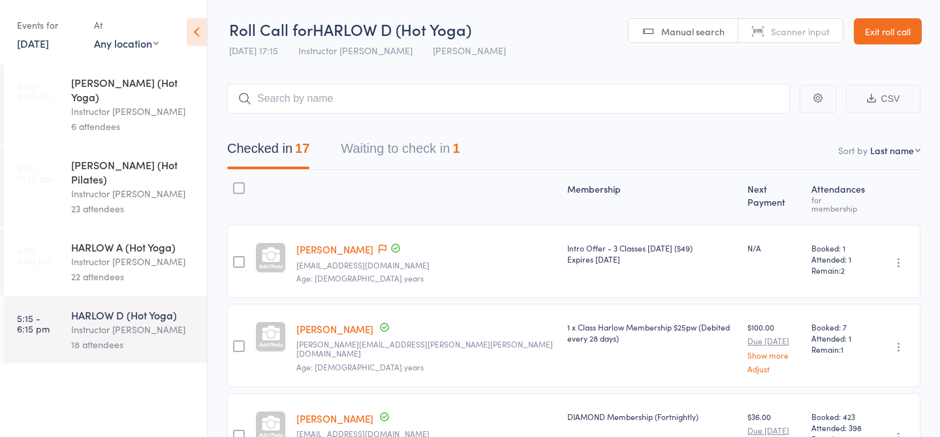
click at [33, 43] on link "10 Aug, 2025" at bounding box center [33, 43] width 32 height 14
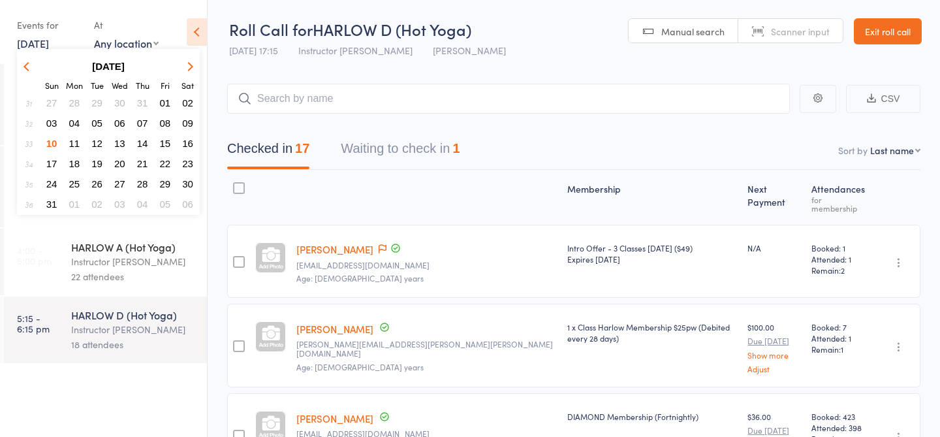
click at [74, 145] on span "11" at bounding box center [74, 143] width 11 height 11
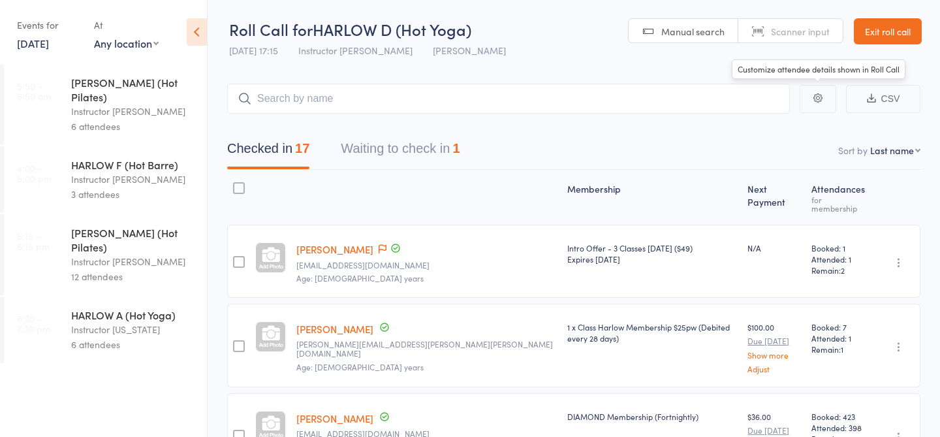
click at [863, 40] on link "Exit roll call" at bounding box center [888, 31] width 68 height 26
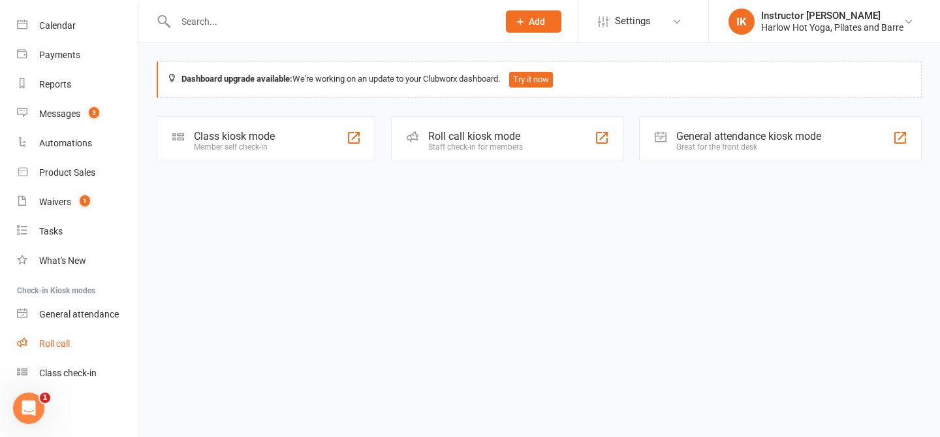
click at [74, 345] on link "Roll call" at bounding box center [77, 343] width 121 height 29
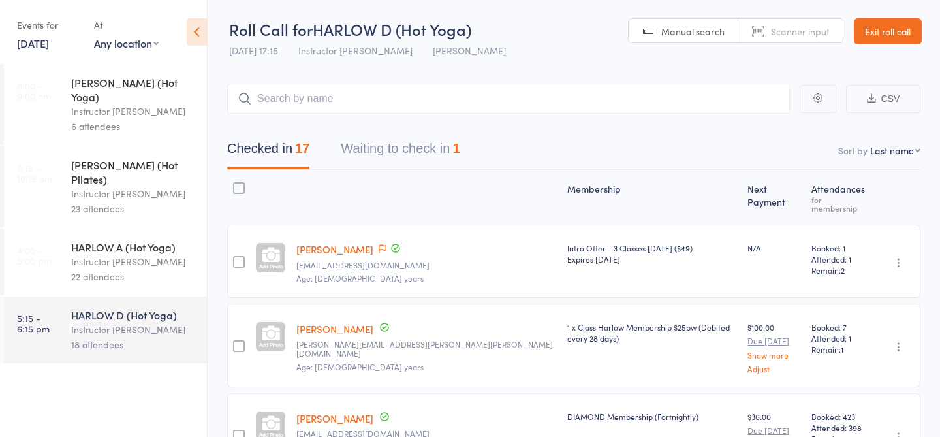
click at [323, 242] on link "[PERSON_NAME]" at bounding box center [334, 249] width 77 height 14
click at [40, 46] on link "10 Aug, 2025" at bounding box center [33, 43] width 32 height 14
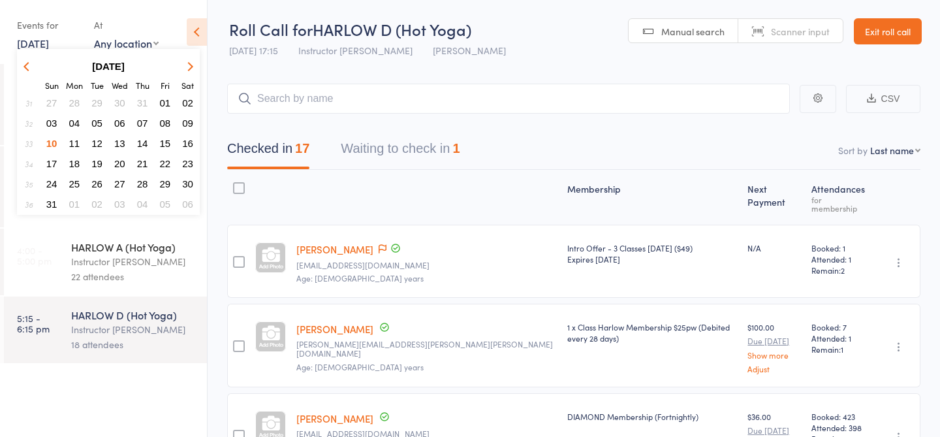
click at [118, 140] on span "13" at bounding box center [119, 143] width 11 height 11
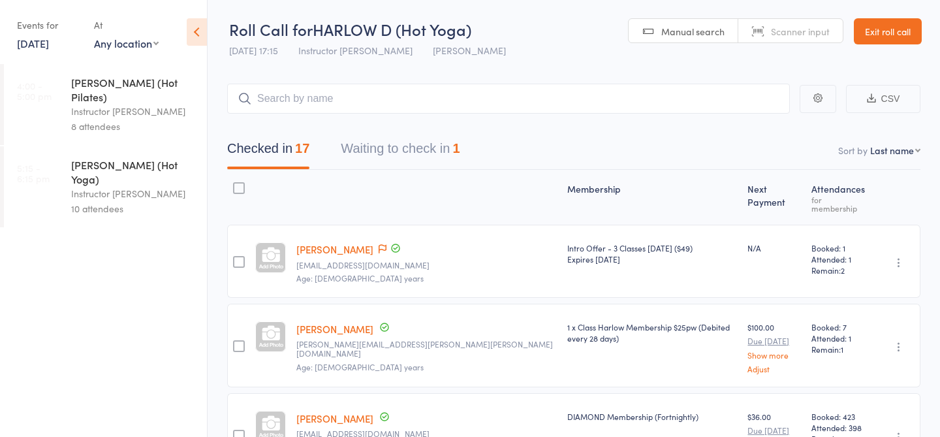
click at [112, 186] on div "Instructor [PERSON_NAME]" at bounding box center [133, 193] width 125 height 15
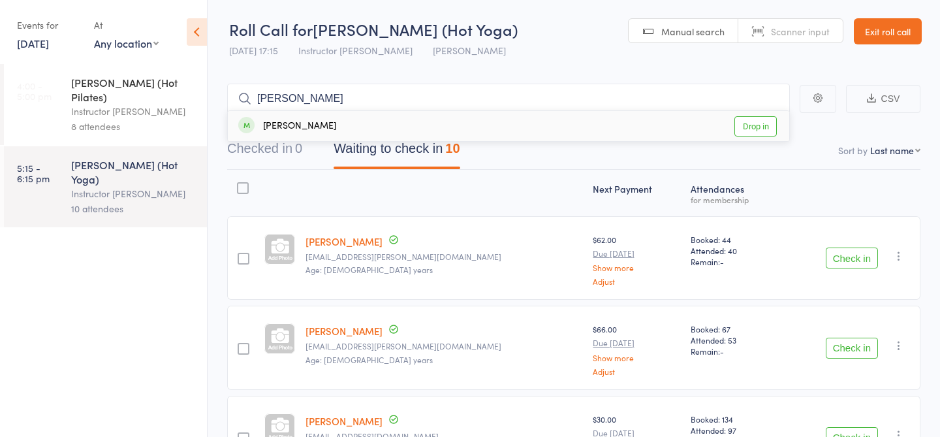
type input "[PERSON_NAME]"
click at [765, 130] on link "Drop in" at bounding box center [756, 126] width 42 height 20
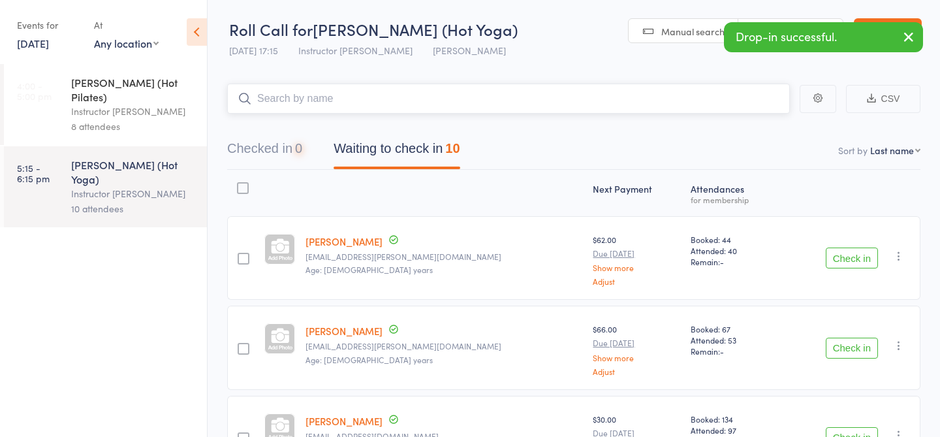
click at [296, 154] on button "Checked in 0" at bounding box center [264, 152] width 75 height 35
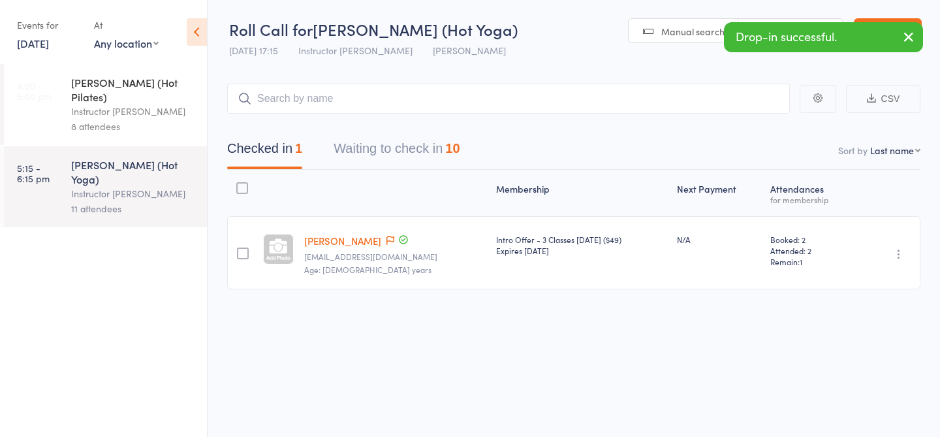
click at [899, 254] on icon "button" at bounding box center [899, 253] width 13 height 13
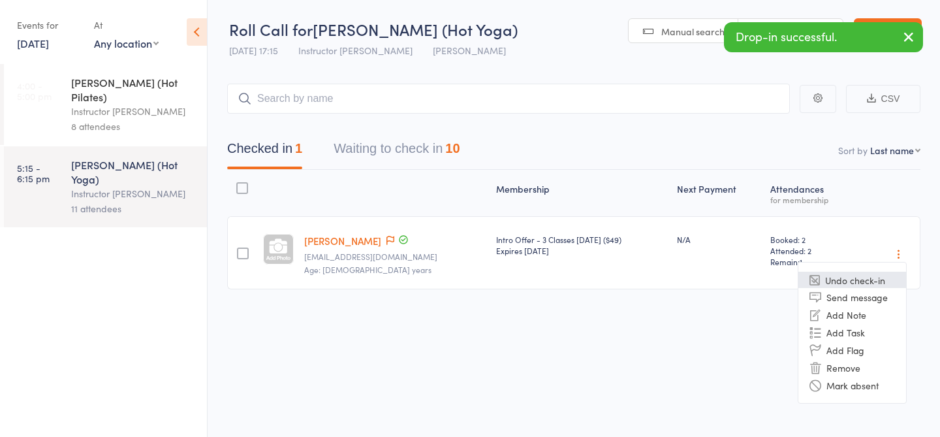
click at [863, 281] on li "Undo check-in" at bounding box center [853, 280] width 108 height 16
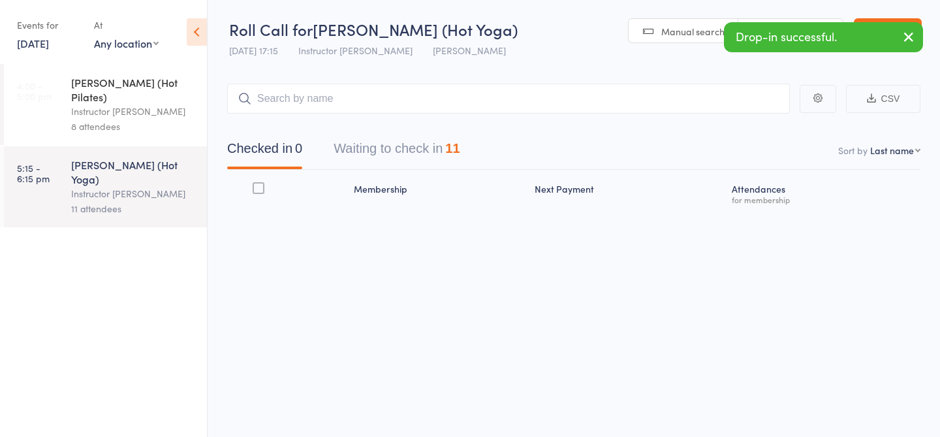
click at [373, 151] on button "Waiting to check in 11" at bounding box center [397, 152] width 126 height 35
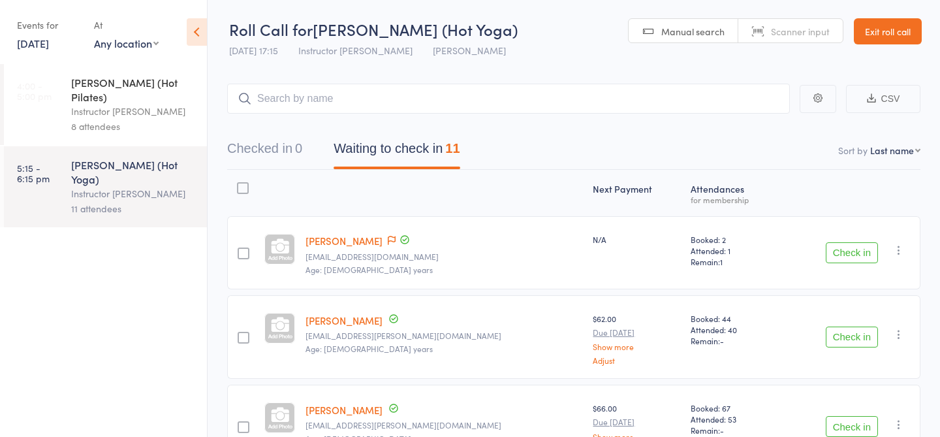
click at [900, 36] on link "Exit roll call" at bounding box center [888, 31] width 68 height 26
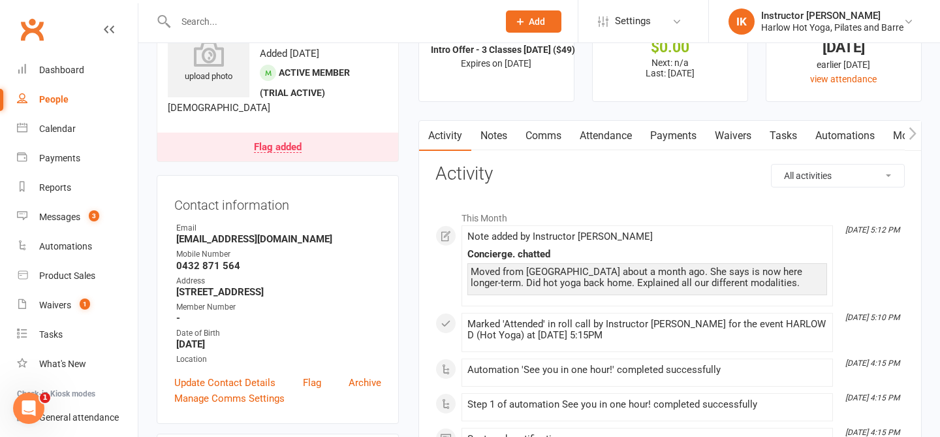
scroll to position [11, 0]
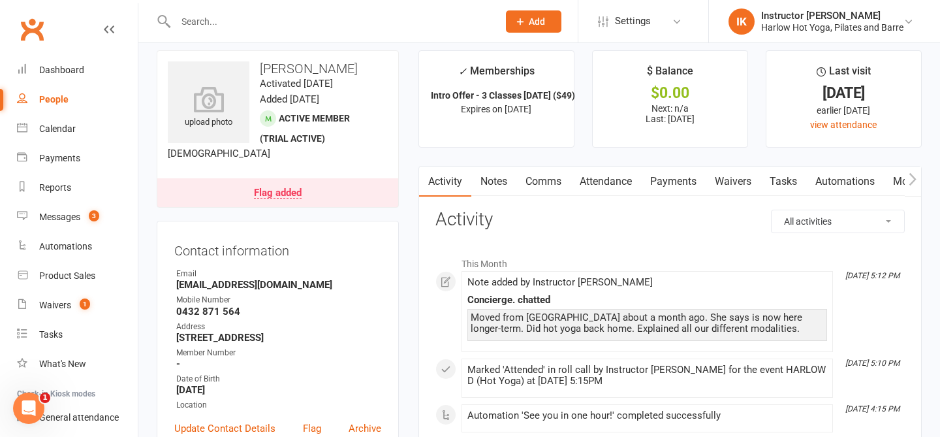
click at [294, 78] on time "Activated 6 August, 2025" at bounding box center [296, 84] width 73 height 12
click at [299, 67] on h3 "[PERSON_NAME]" at bounding box center [278, 68] width 220 height 14
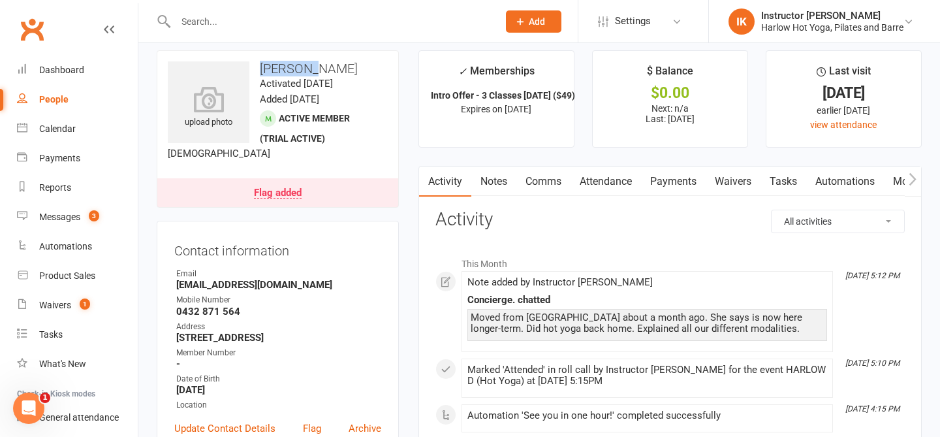
click at [299, 67] on h3 "[PERSON_NAME]" at bounding box center [278, 68] width 220 height 14
copy h3 "[PERSON_NAME]"
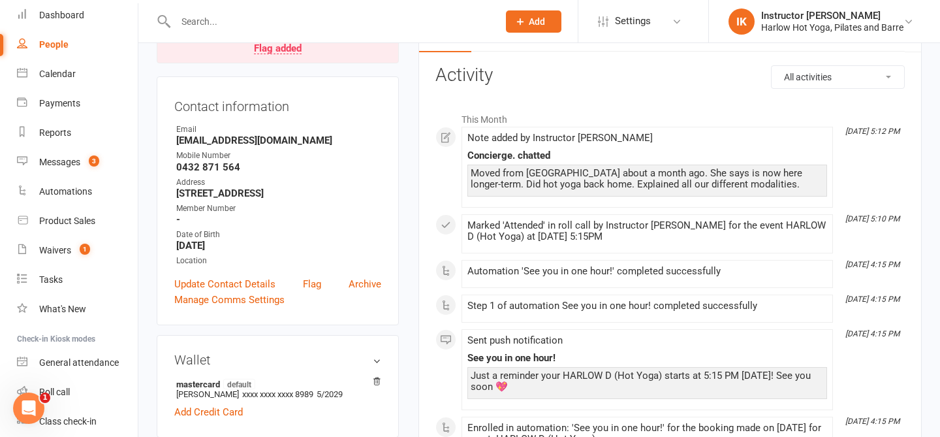
scroll to position [0, 0]
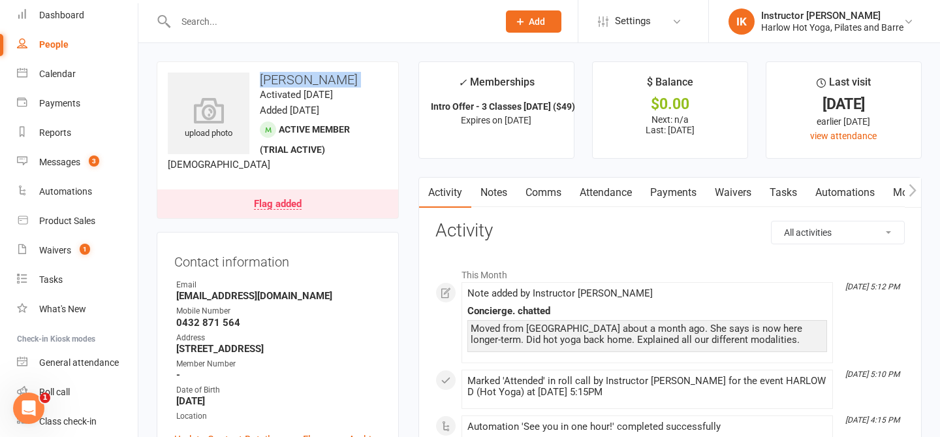
click at [536, 195] on link "Comms" at bounding box center [544, 193] width 54 height 30
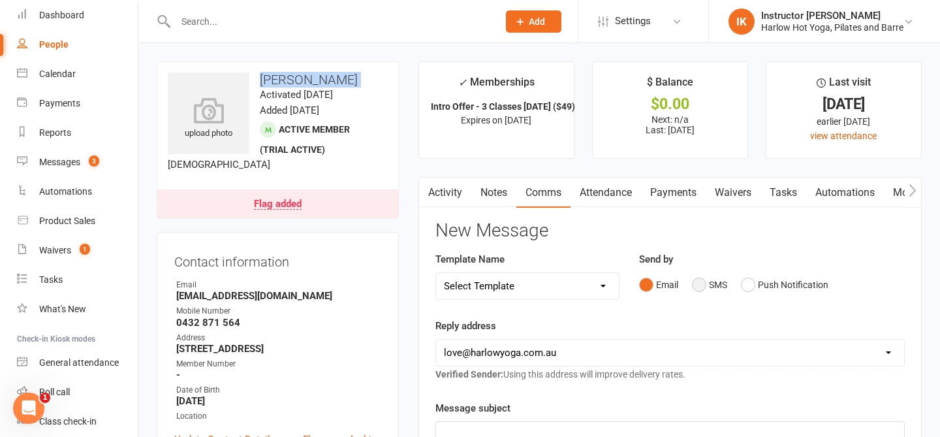
click at [701, 278] on button "SMS" at bounding box center [709, 284] width 35 height 25
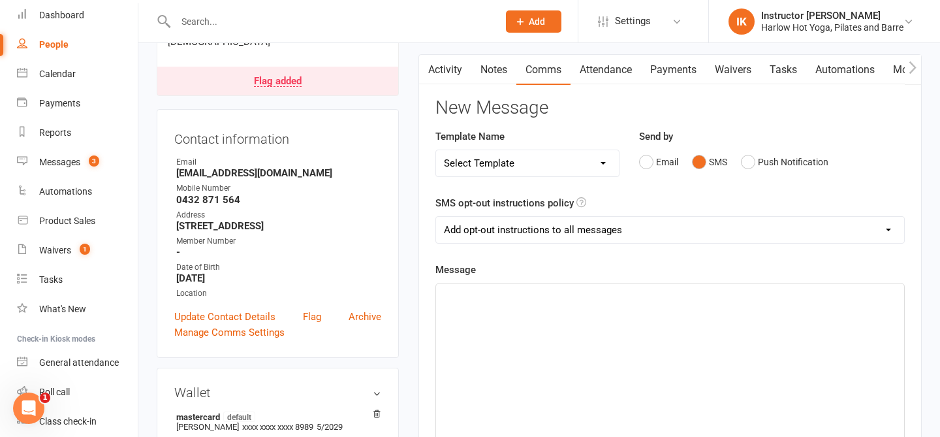
scroll to position [128, 0]
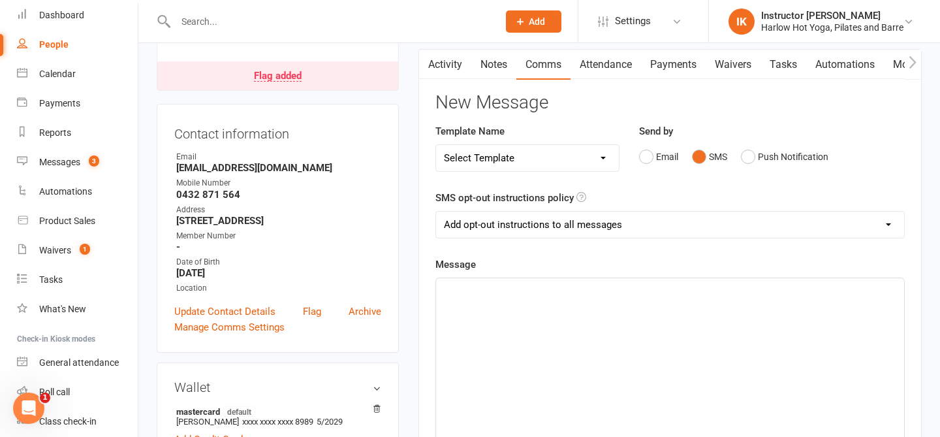
click at [607, 366] on div "﻿" at bounding box center [670, 376] width 468 height 196
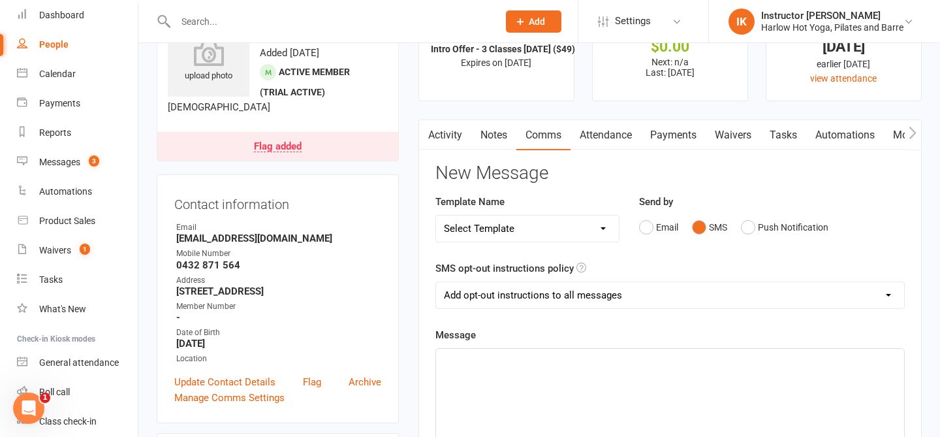
scroll to position [27, 0]
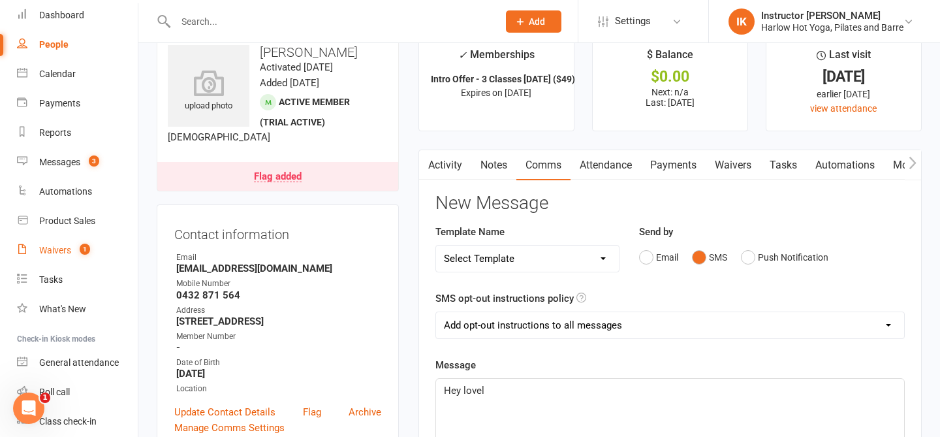
click at [47, 247] on div "Waivers" at bounding box center [55, 250] width 32 height 10
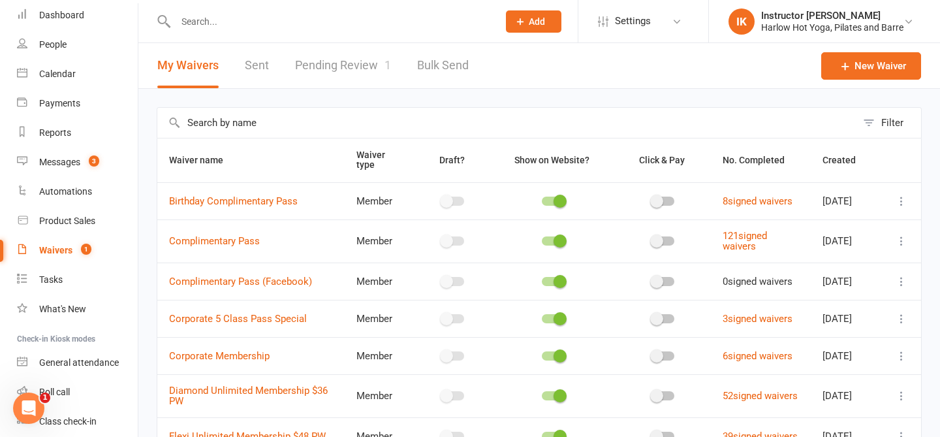
click at [272, 60] on div "My Waivers Sent Pending Review 1 Bulk Send" at bounding box center [312, 65] width 349 height 45
click at [257, 69] on link "Sent" at bounding box center [257, 65] width 24 height 45
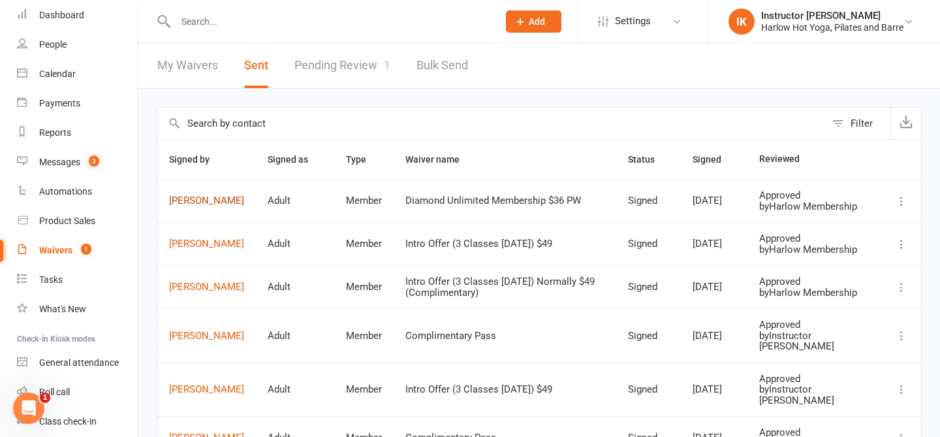
click at [219, 204] on link "Emily Toniotti" at bounding box center [206, 200] width 75 height 11
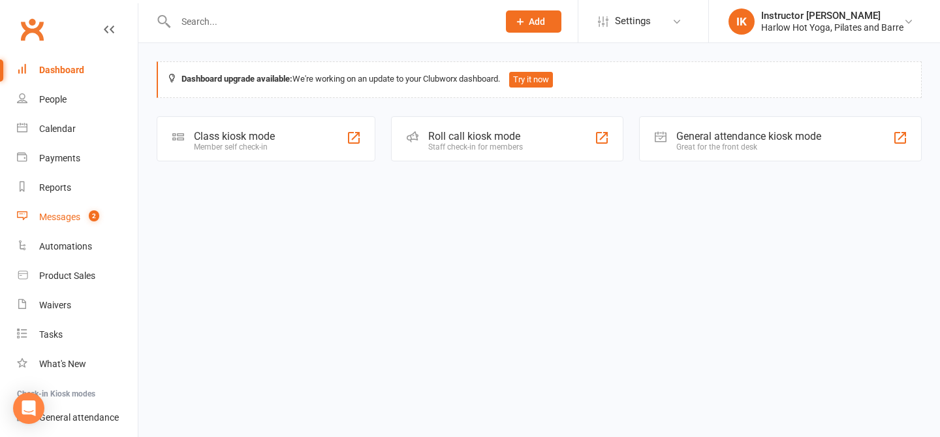
click at [53, 217] on div "Messages" at bounding box center [59, 217] width 41 height 10
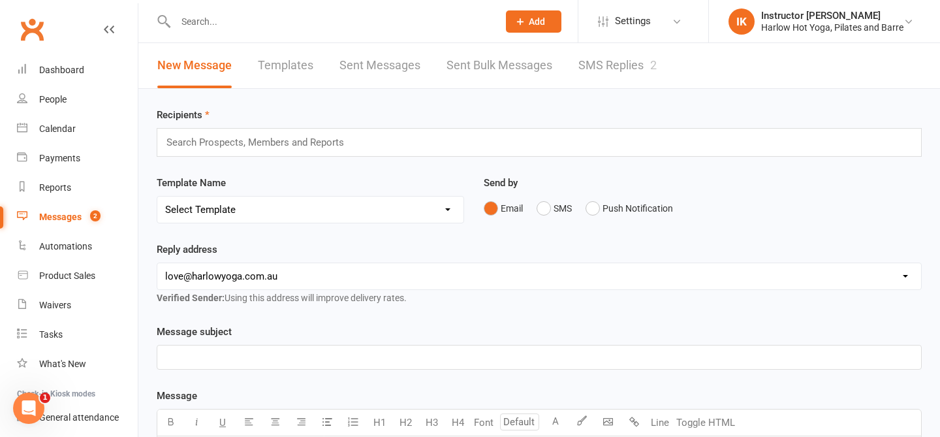
click at [597, 68] on link "SMS Replies 2" at bounding box center [618, 65] width 78 height 45
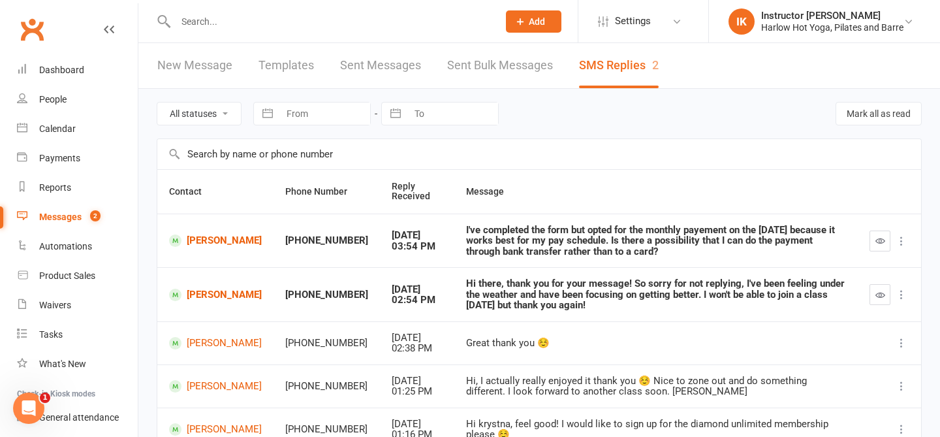
scroll to position [35, 0]
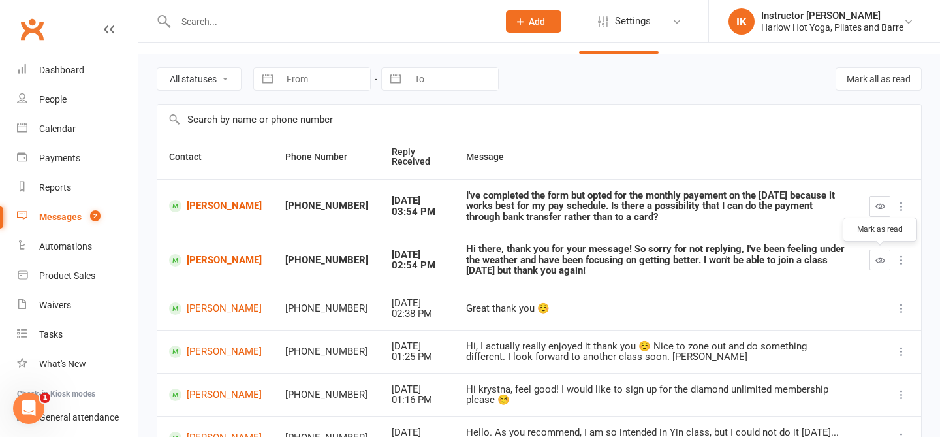
click at [876, 258] on icon "button" at bounding box center [881, 260] width 10 height 10
click at [56, 306] on div "Waivers" at bounding box center [55, 305] width 32 height 10
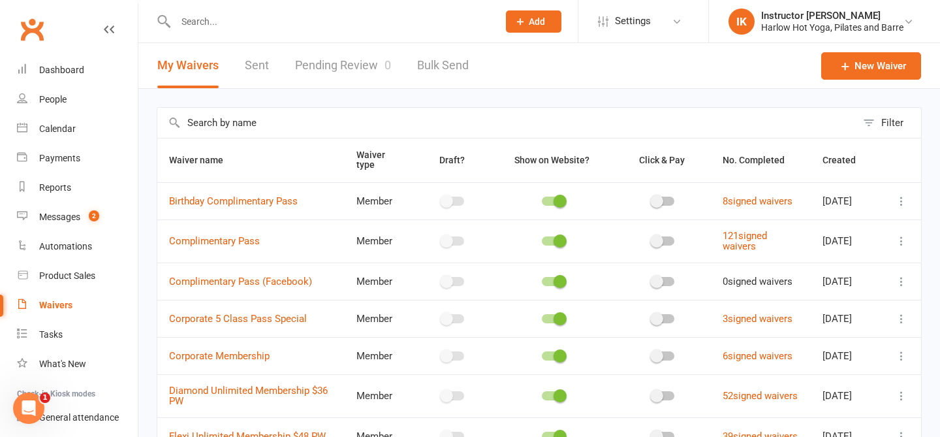
click at [311, 70] on link "Pending Review 0" at bounding box center [343, 65] width 96 height 45
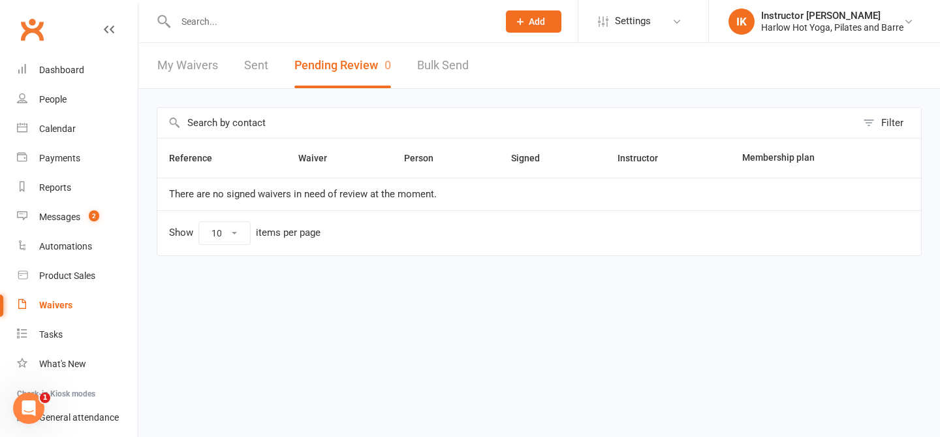
click at [257, 65] on link "Sent" at bounding box center [256, 65] width 24 height 45
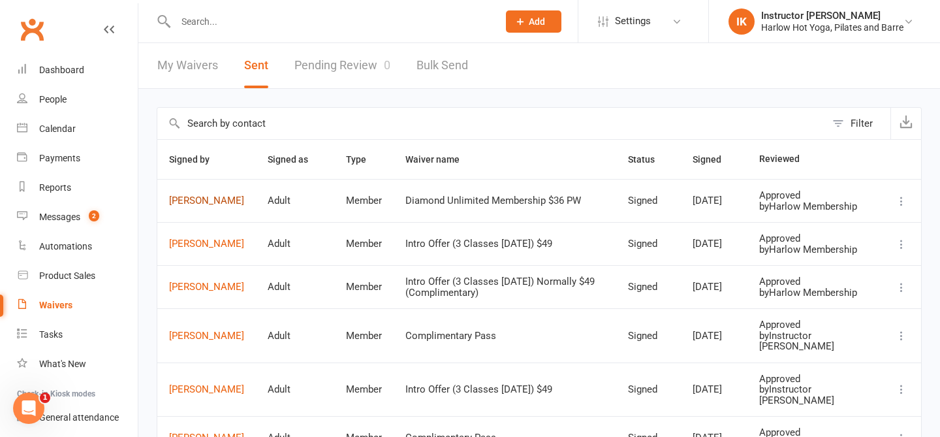
click at [206, 206] on link "[PERSON_NAME]" at bounding box center [206, 200] width 75 height 11
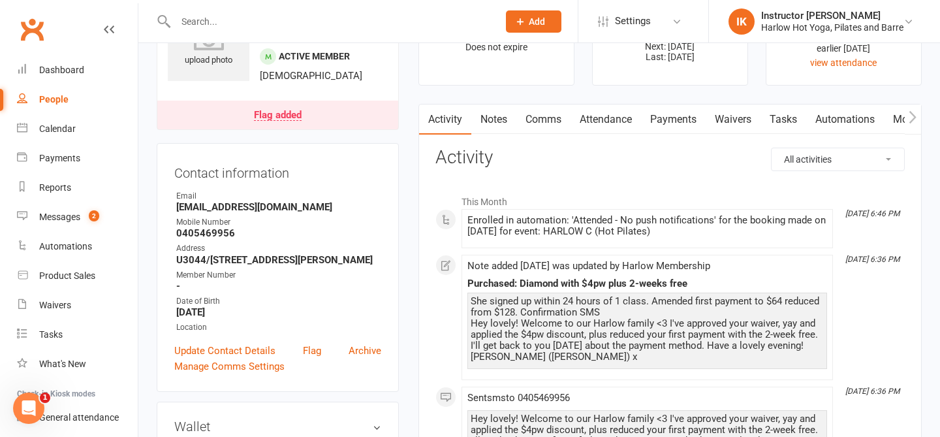
scroll to position [84, 0]
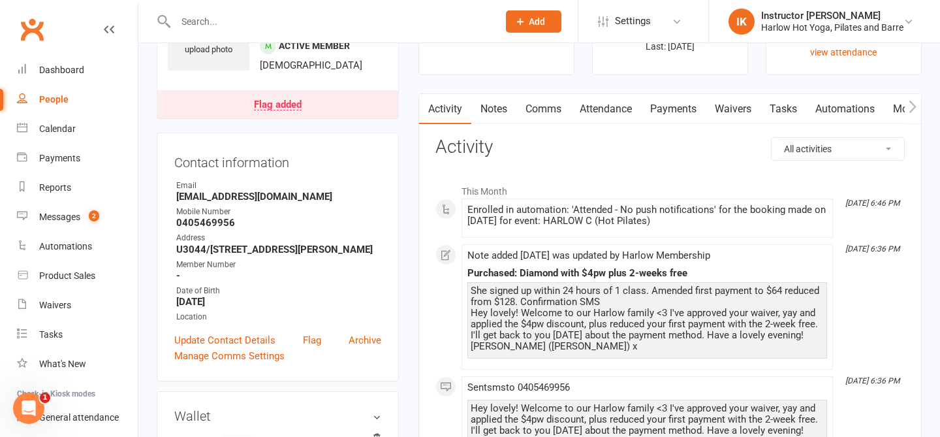
click at [485, 110] on link "Notes" at bounding box center [493, 109] width 45 height 30
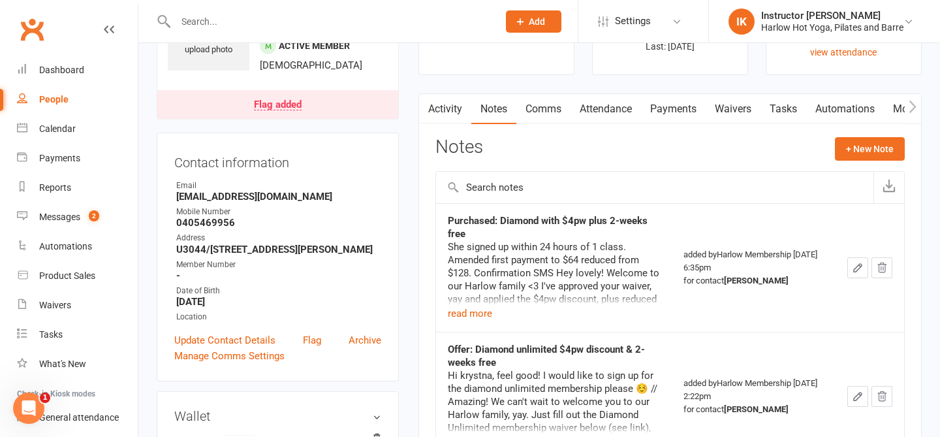
click at [554, 104] on link "Comms" at bounding box center [544, 109] width 54 height 30
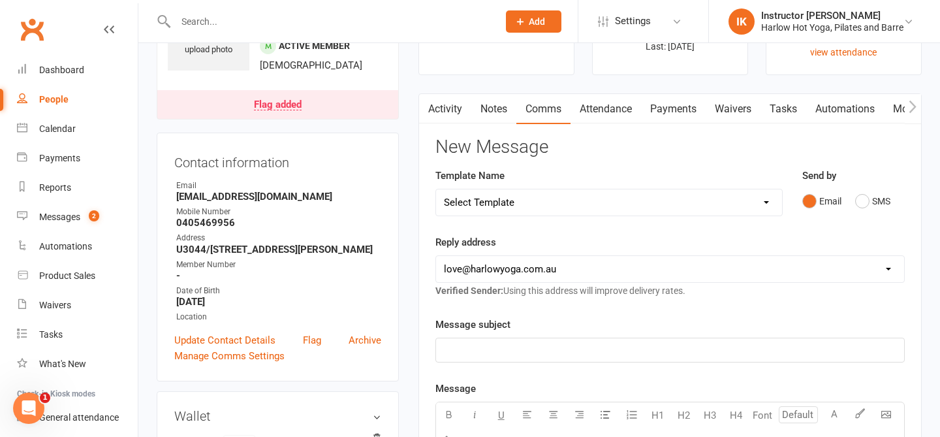
click at [441, 106] on link "Activity" at bounding box center [445, 109] width 52 height 30
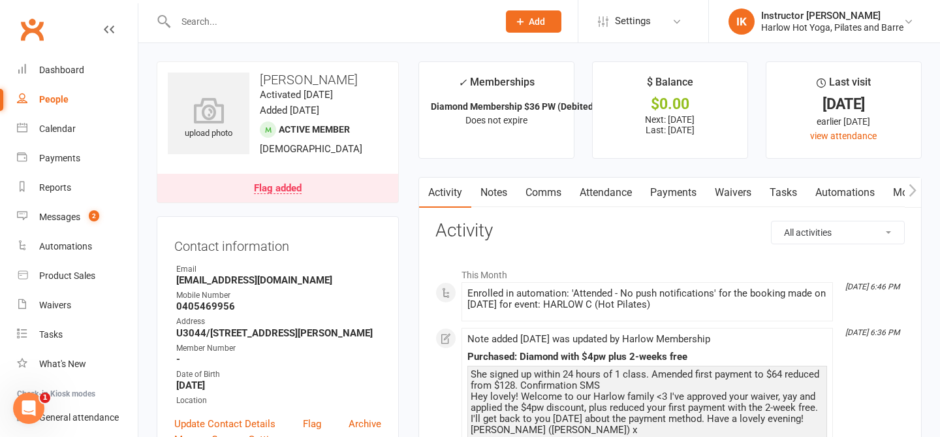
click at [680, 189] on link "Payments" at bounding box center [673, 193] width 65 height 30
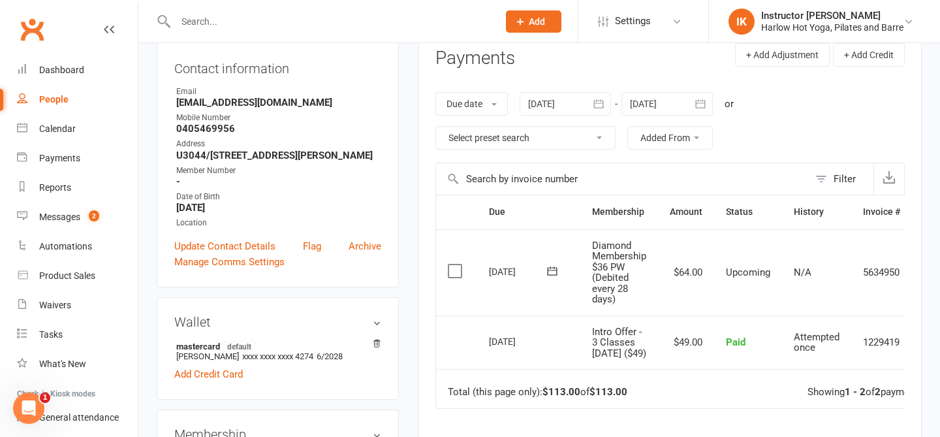
scroll to position [178, 0]
click at [644, 106] on div at bounding box center [667, 103] width 91 height 24
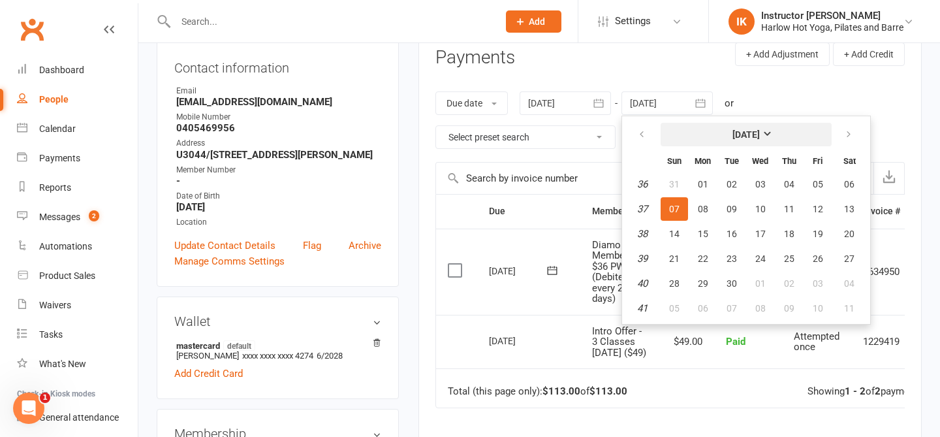
click at [760, 138] on strong "September 2025" at bounding box center [746, 134] width 27 height 10
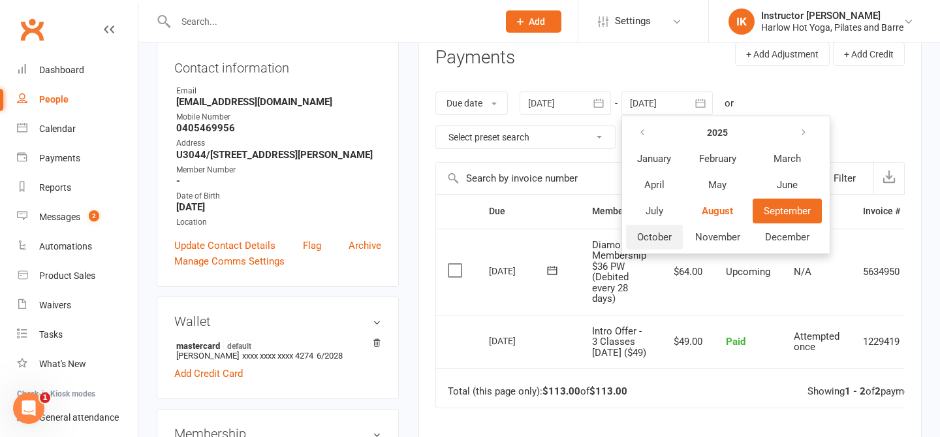
click at [643, 244] on button "October" at bounding box center [654, 237] width 57 height 25
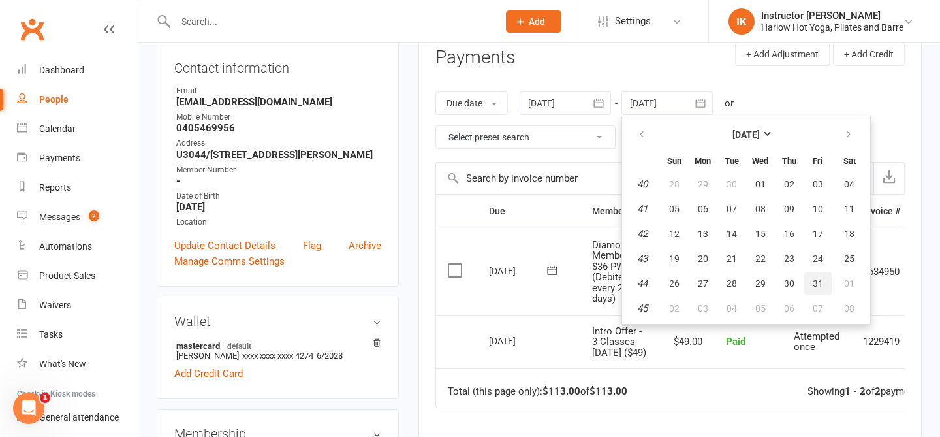
click at [822, 279] on span "31" at bounding box center [818, 283] width 10 height 10
type input "31 Oct 2025"
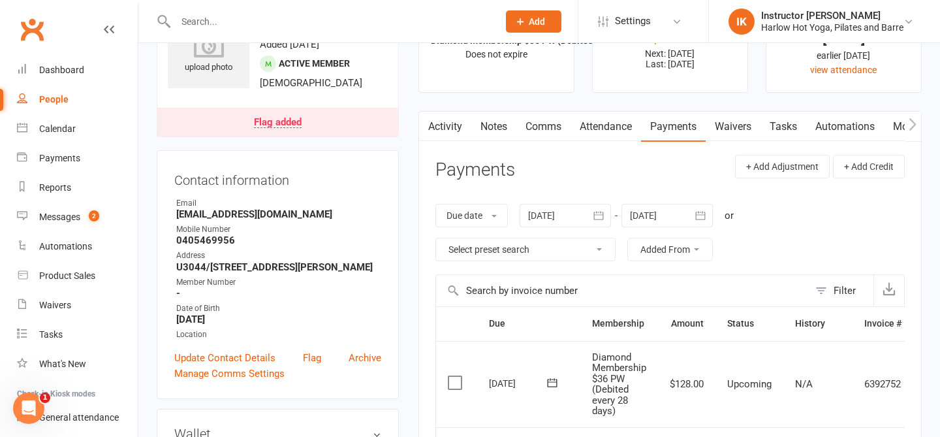
scroll to position [0, 0]
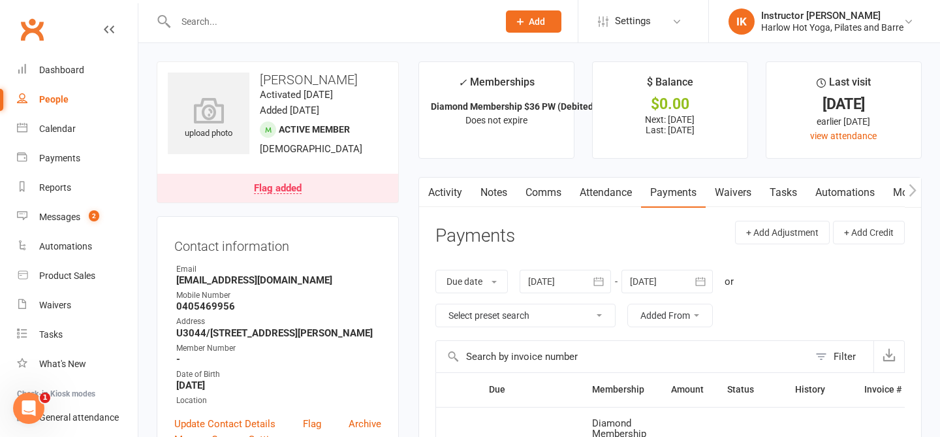
click at [477, 201] on link "Notes" at bounding box center [493, 193] width 45 height 30
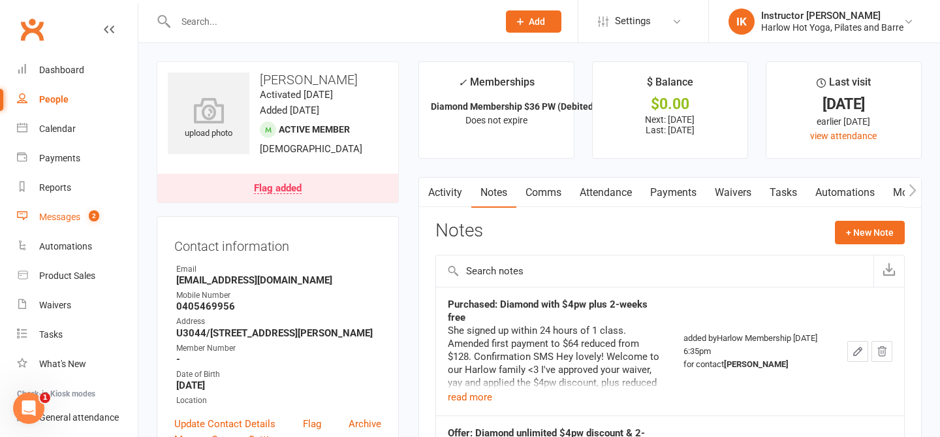
click at [49, 212] on div "Messages" at bounding box center [59, 217] width 41 height 10
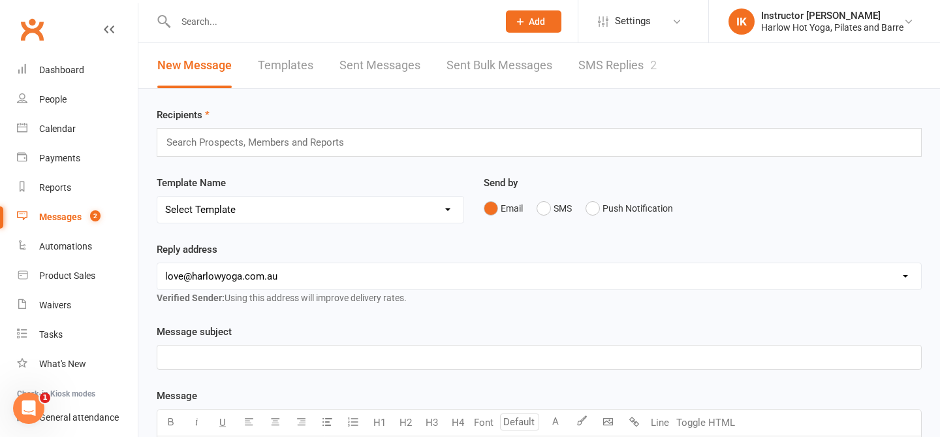
click at [646, 70] on link "SMS Replies 2" at bounding box center [618, 65] width 78 height 45
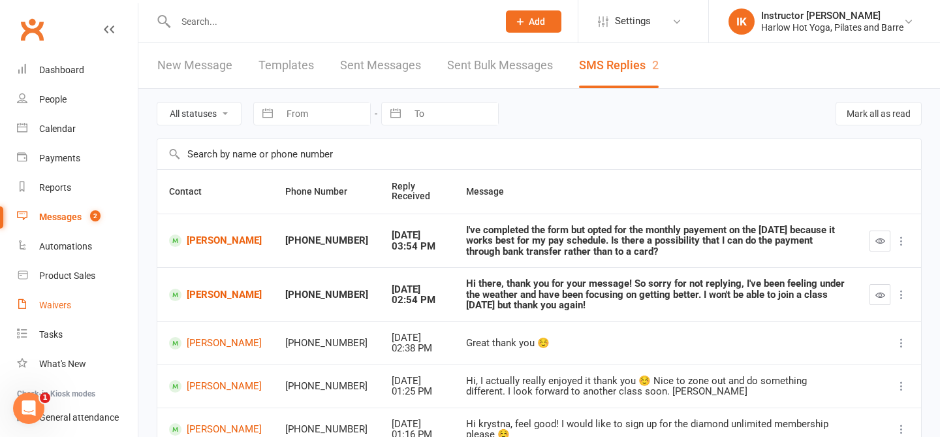
scroll to position [103, 0]
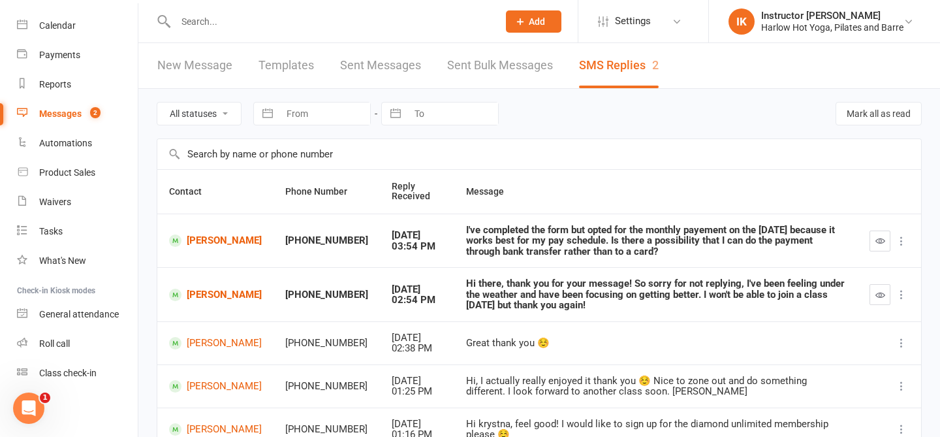
click at [481, 247] on div "I've completed the form but opted for the monthly payement on the 22nd August b…" at bounding box center [656, 241] width 380 height 33
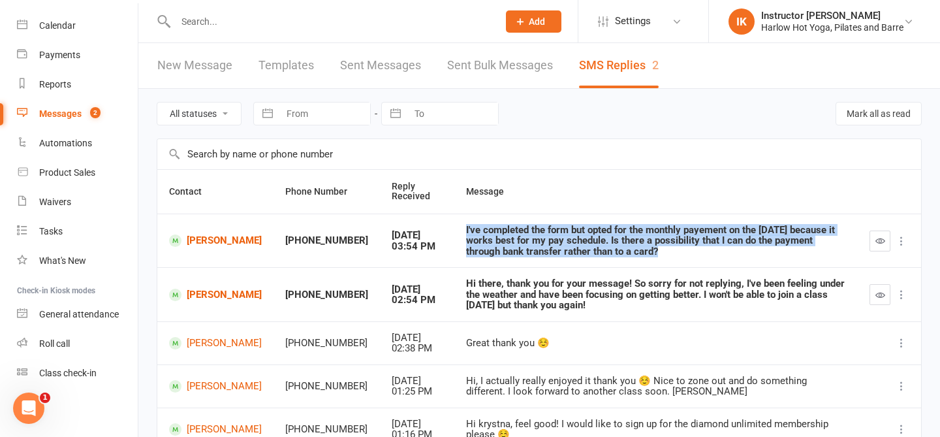
copy div "I've completed the form but opted for the monthly payement on the 22nd August b…"
click at [188, 238] on link "Emily Toniotti" at bounding box center [215, 240] width 93 height 12
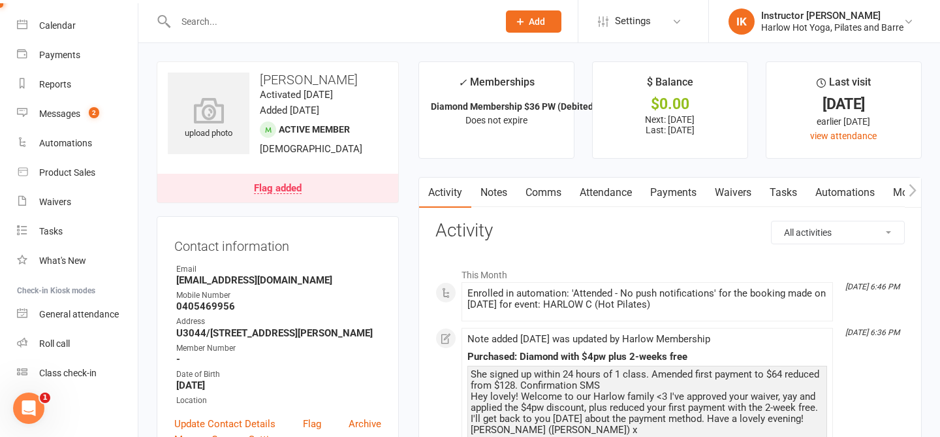
click at [783, 192] on link "Tasks" at bounding box center [784, 193] width 46 height 30
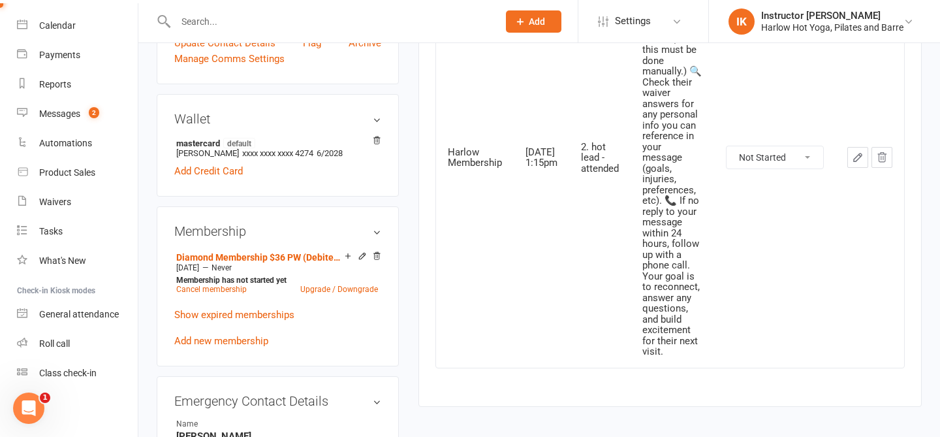
scroll to position [357, 0]
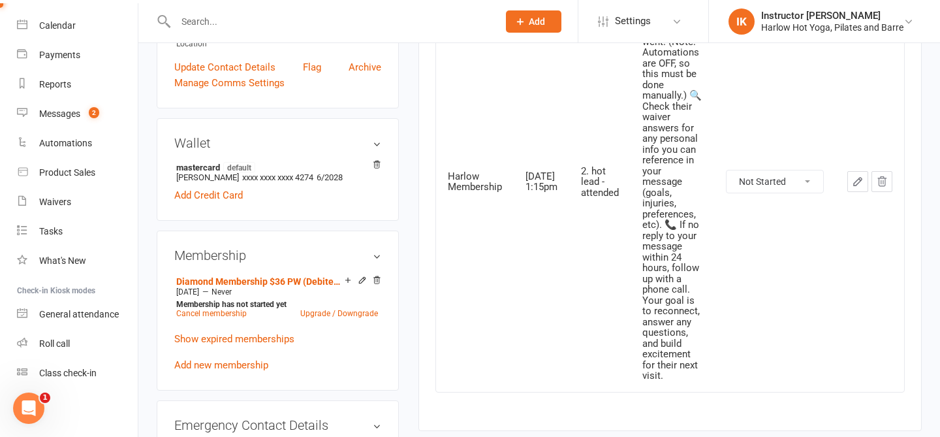
click at [769, 178] on select "Not Started In Progress Waiting Complete" at bounding box center [775, 181] width 97 height 22
select select "unstarted"
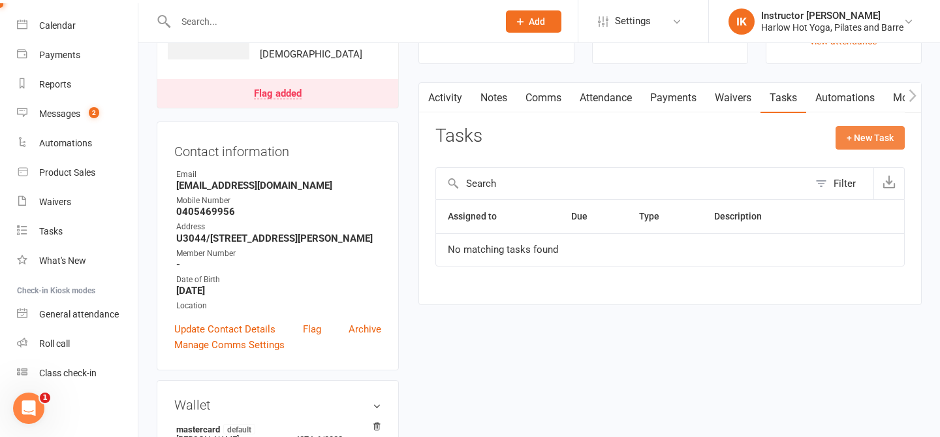
scroll to position [93, 0]
click at [855, 132] on button "+ New Task" at bounding box center [870, 139] width 69 height 24
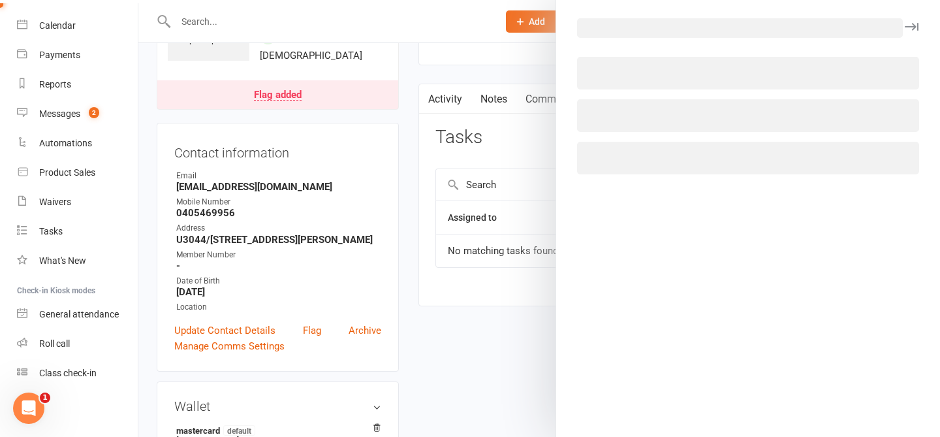
select select "49069"
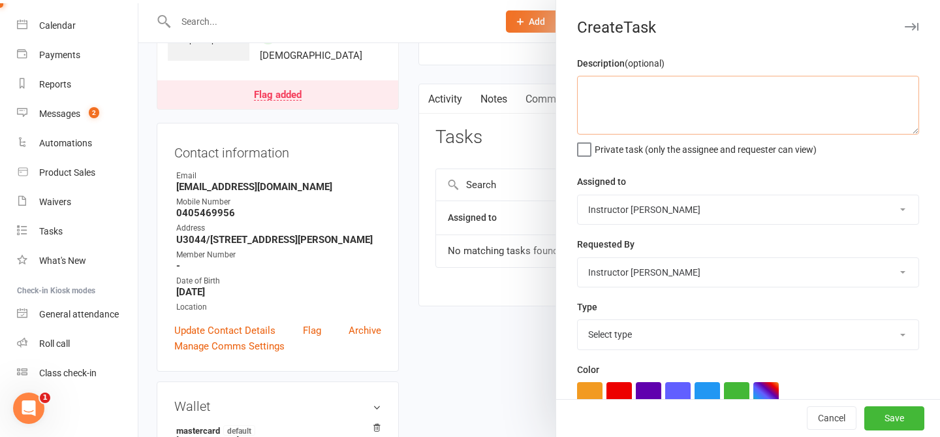
click at [663, 103] on textarea at bounding box center [748, 105] width 342 height 59
paste textarea "I've completed the form but opted for the monthly payement on the 22nd August b…"
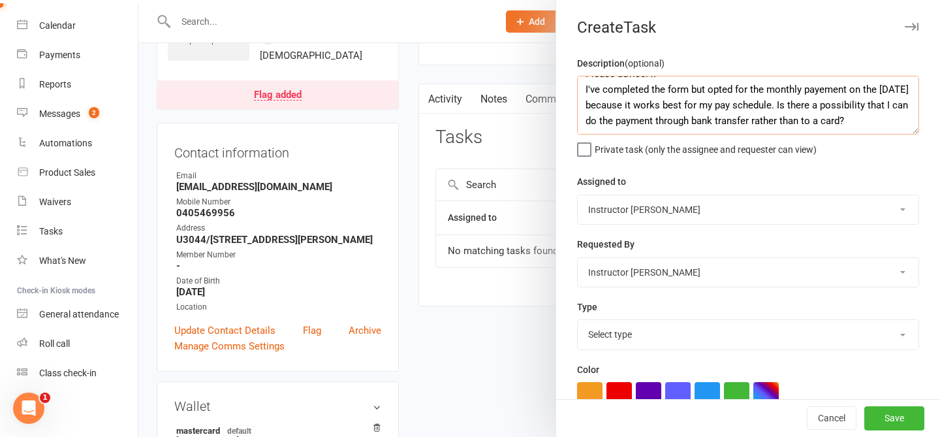
scroll to position [0, 0]
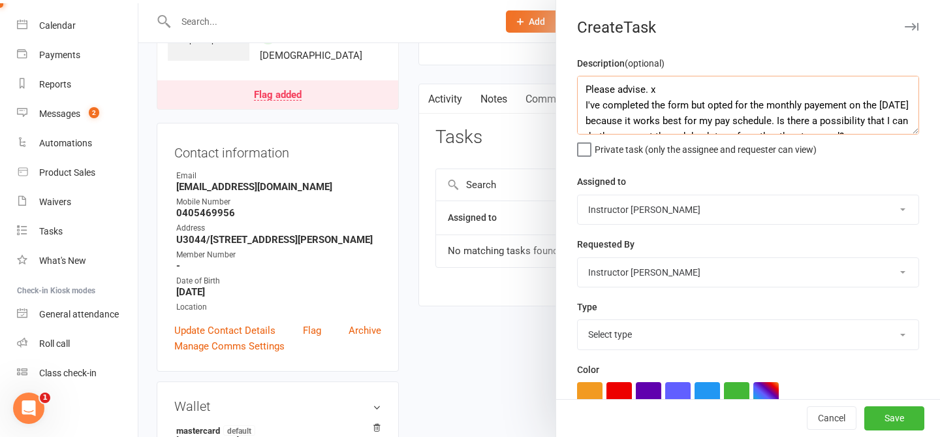
click at [671, 87] on textarea "Please advise. x I've completed the form but opted for the monthly payement on …" at bounding box center [748, 105] width 342 height 59
click at [647, 89] on textarea "Please advise. x I've completed the form but opted for the monthly payement on …" at bounding box center [748, 105] width 342 height 59
type textarea "Please advise best way to respond to this matter x I've completed the form but …"
click at [638, 215] on select "Harlow Membership Instructor Georgia Instructor Emma Harlow Accounts Lucy Baile…" at bounding box center [748, 209] width 341 height 29
select select "53337"
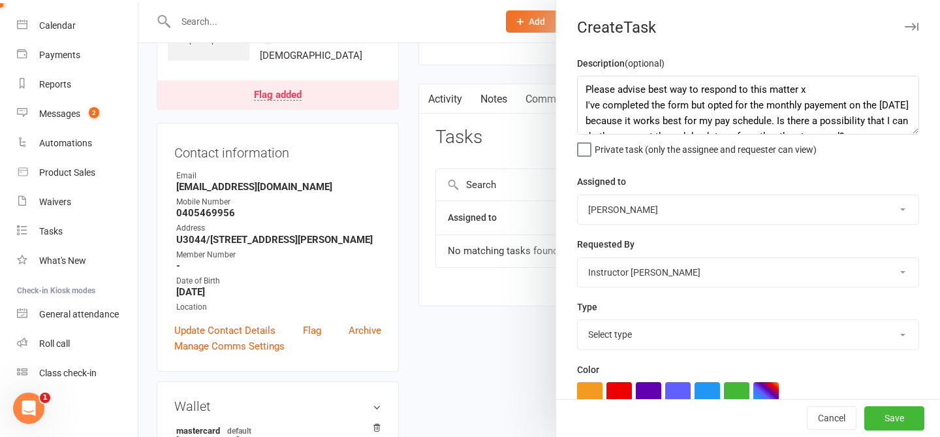
click at [634, 336] on select "Select type 1.new lead - induction 1. won membership 2. hot lead - attended 3. …" at bounding box center [748, 334] width 341 height 29
select select "24241"
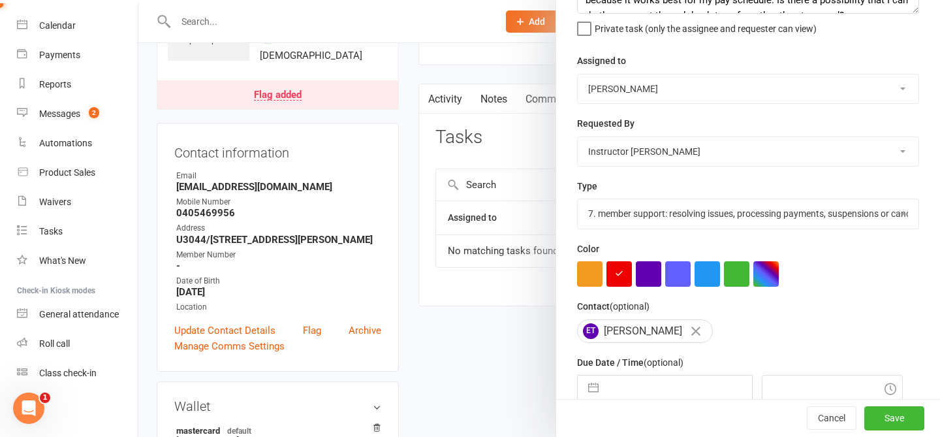
scroll to position [183, 0]
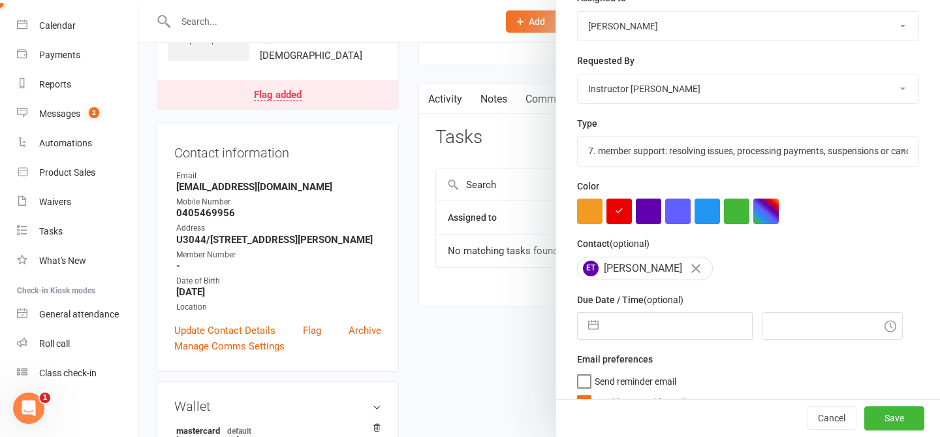
select select "6"
select select "2025"
select select "7"
select select "2025"
select select "8"
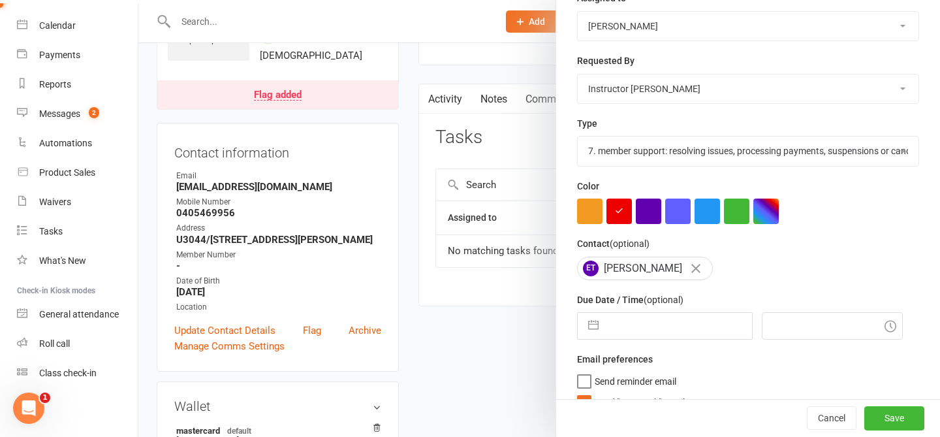
select select "2025"
click at [616, 333] on input "text" at bounding box center [678, 326] width 147 height 26
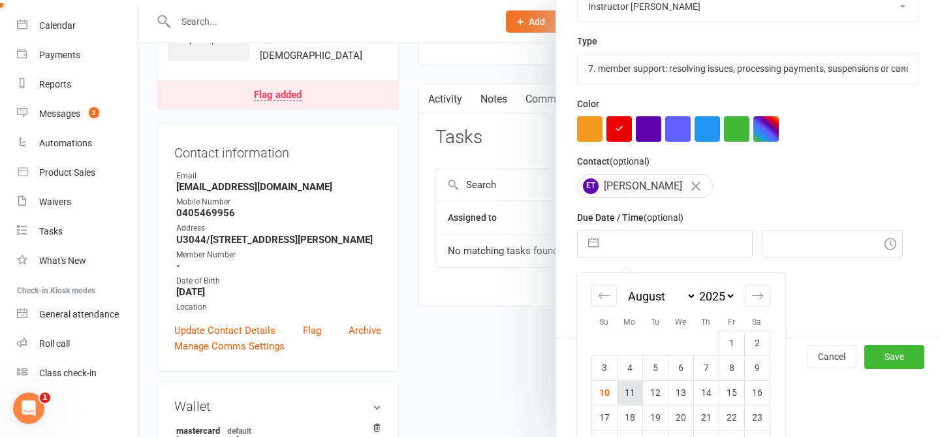
click at [625, 390] on td "11" at bounding box center [629, 392] width 25 height 25
type input "11 Aug 2025"
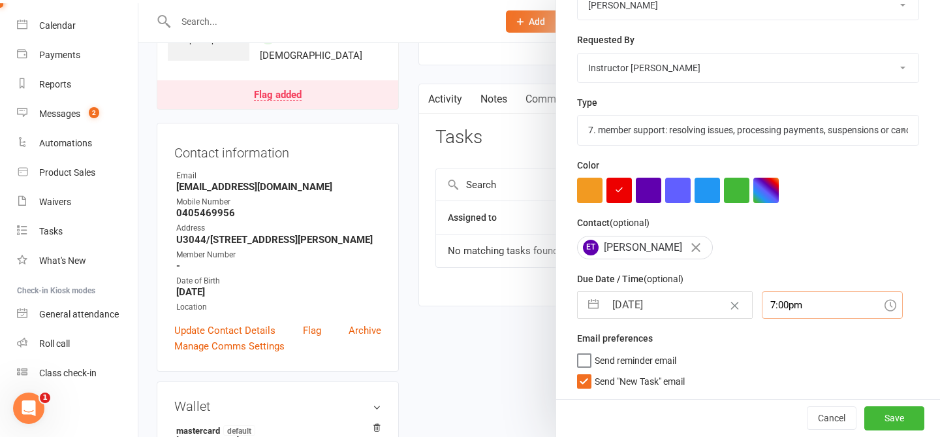
scroll to position [219, 0]
click at [778, 300] on input "7:00pm" at bounding box center [832, 304] width 141 height 27
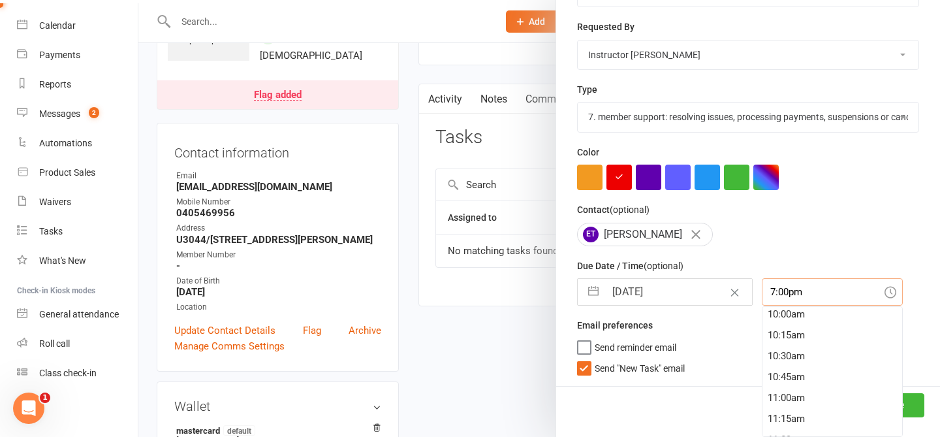
scroll to position [835, 0]
click at [763, 316] on div "10:00am" at bounding box center [833, 318] width 140 height 21
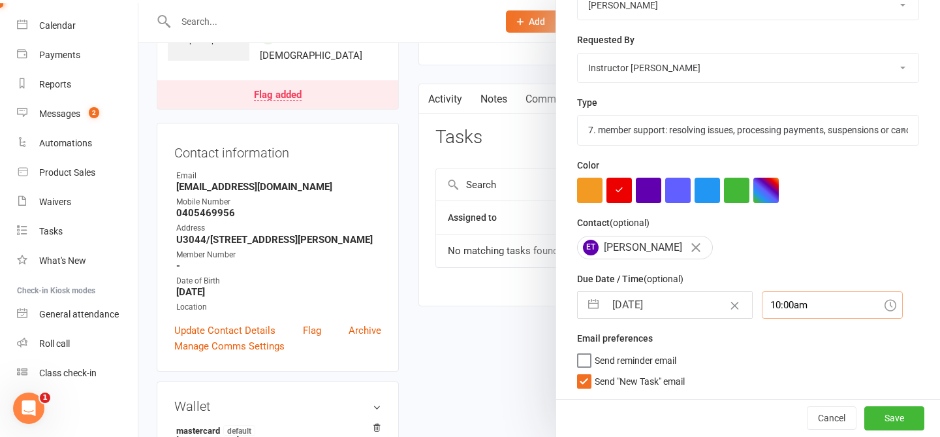
click at [797, 299] on input "10:00am" at bounding box center [832, 304] width 141 height 27
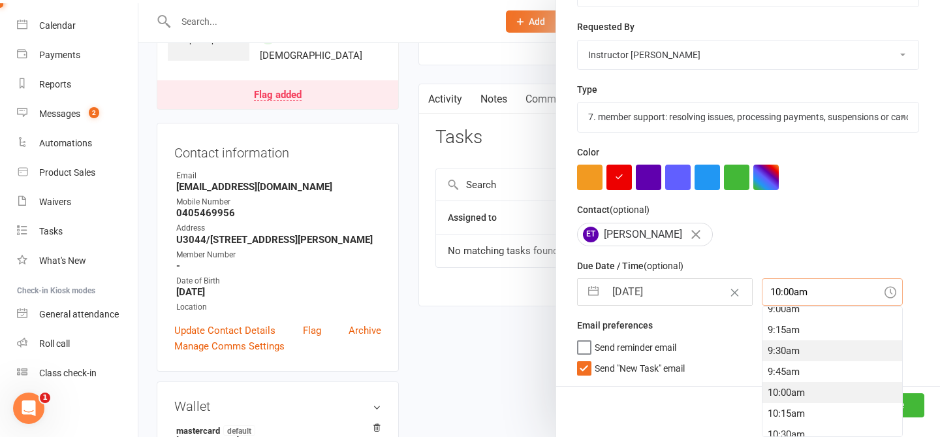
scroll to position [741, 0]
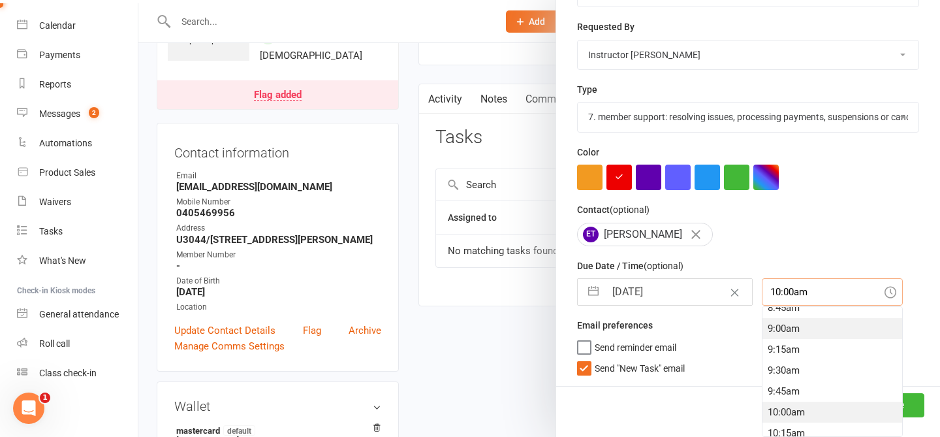
click at [767, 333] on div "9:00am" at bounding box center [833, 328] width 140 height 21
type input "9:00am"
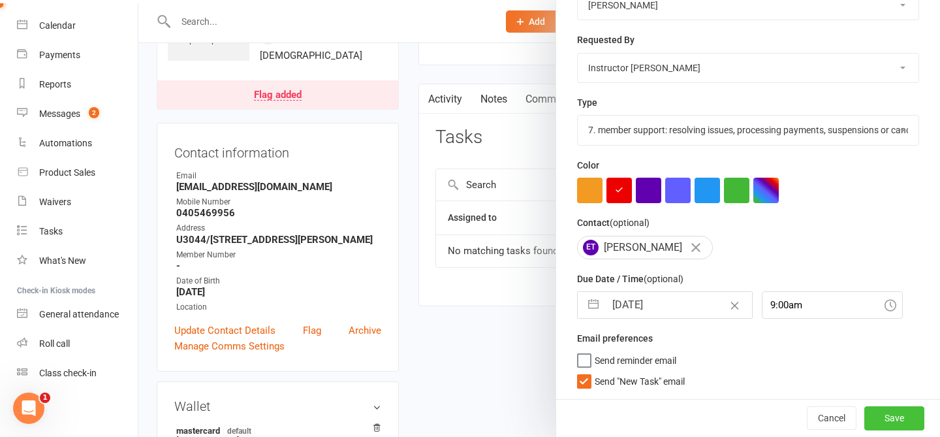
click at [889, 420] on button "Save" at bounding box center [895, 418] width 60 height 24
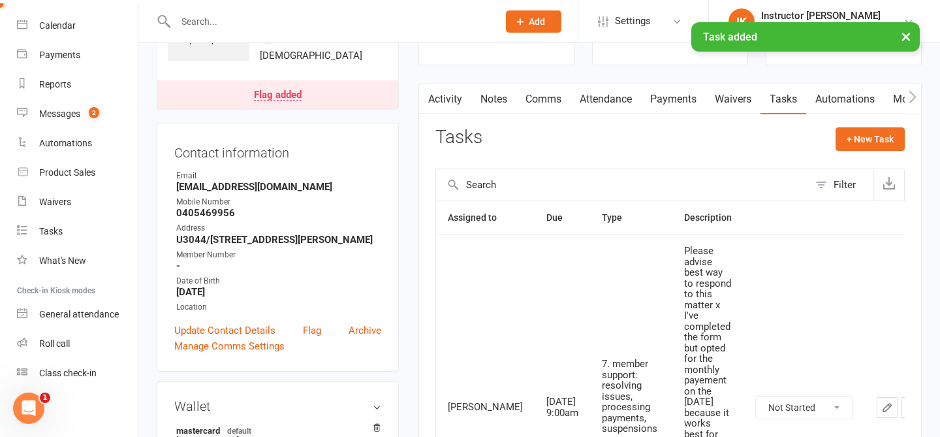
click at [488, 96] on link "Notes" at bounding box center [493, 99] width 45 height 30
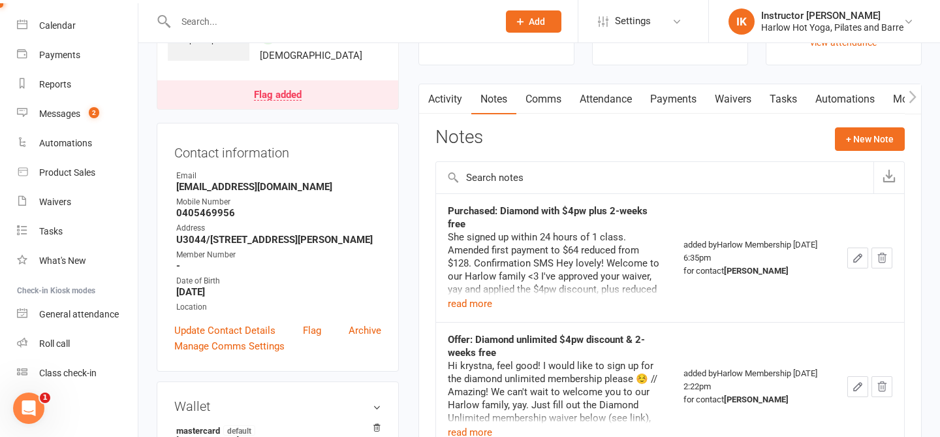
click at [447, 94] on link "Activity" at bounding box center [445, 99] width 52 height 30
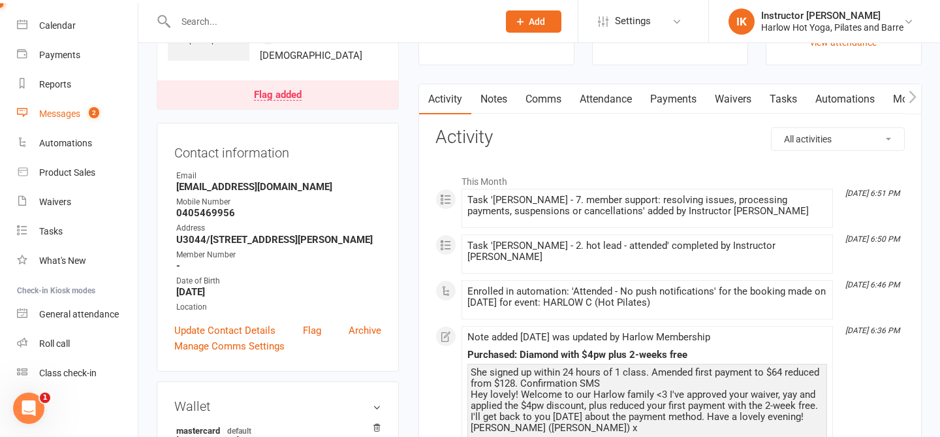
click at [65, 114] on div "Messages" at bounding box center [59, 113] width 41 height 10
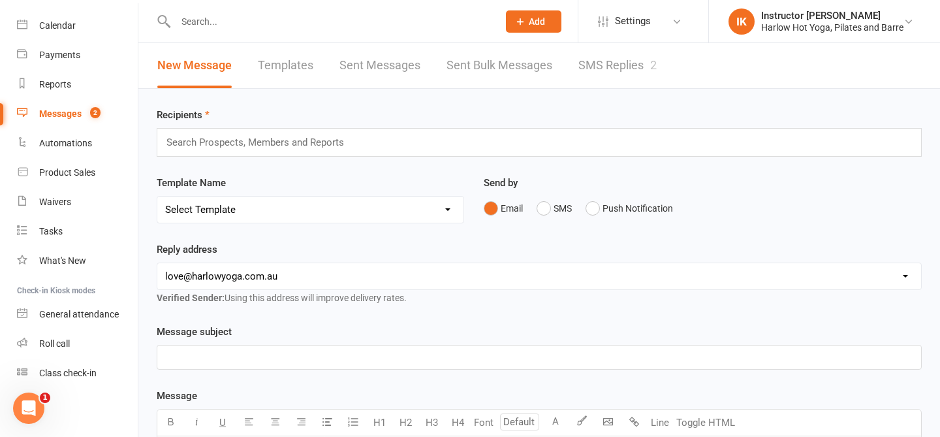
click at [603, 77] on link "SMS Replies 2" at bounding box center [618, 65] width 78 height 45
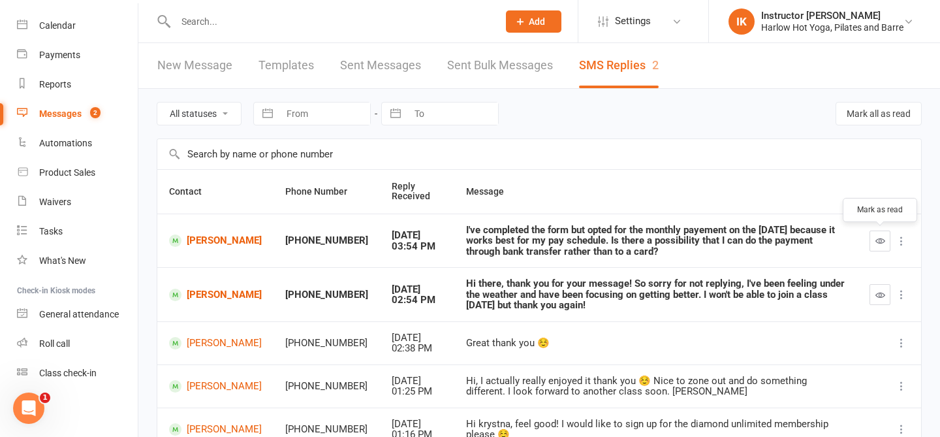
click at [874, 242] on button "button" at bounding box center [880, 241] width 21 height 21
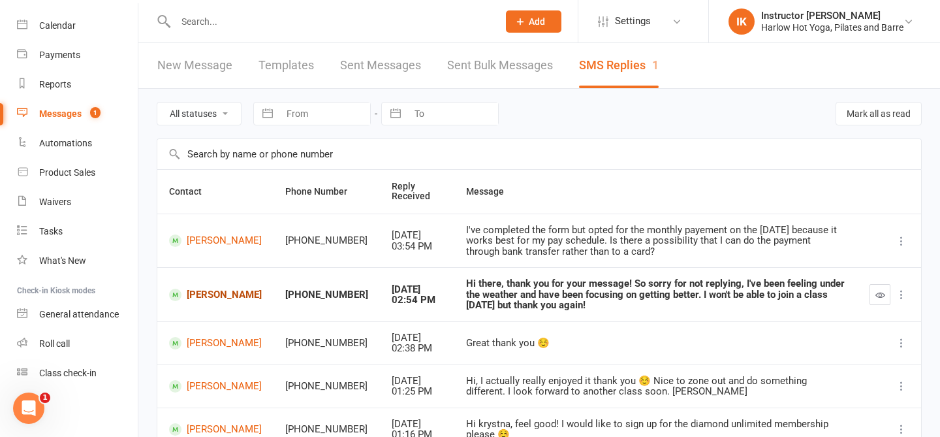
click at [204, 294] on link "Regina Chang" at bounding box center [215, 295] width 93 height 12
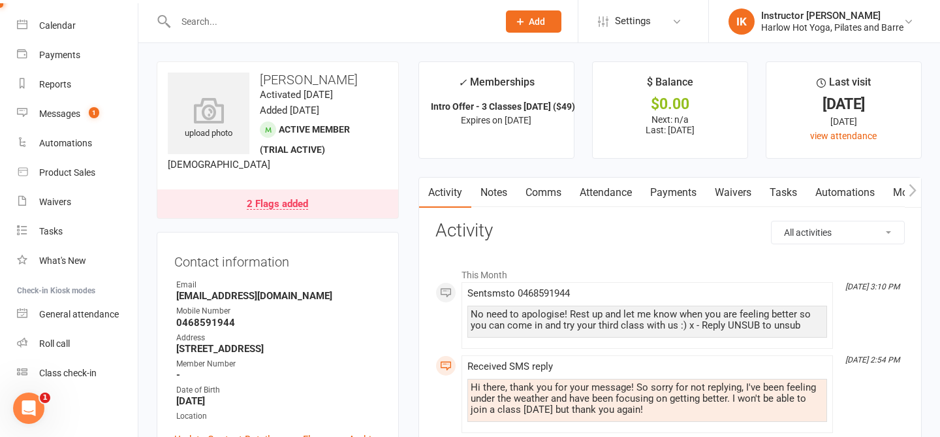
scroll to position [65, 0]
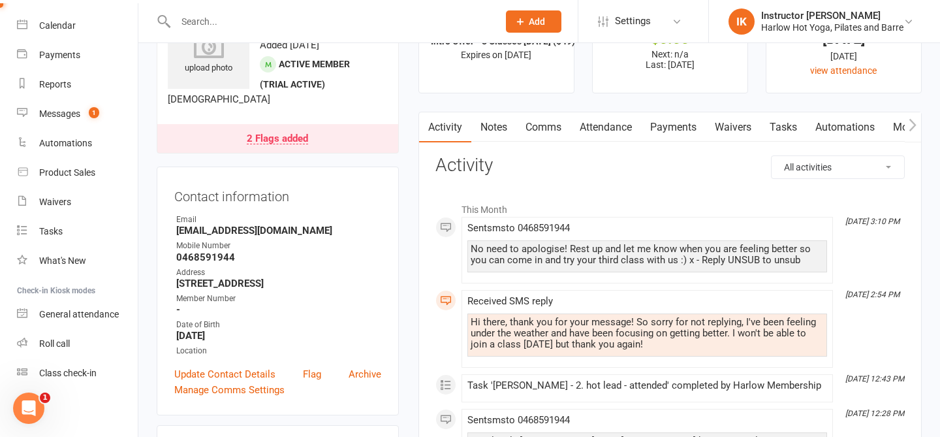
click at [526, 334] on div "Hi there, thank you for your message! So sorry for not replying, I've been feel…" at bounding box center [647, 333] width 353 height 33
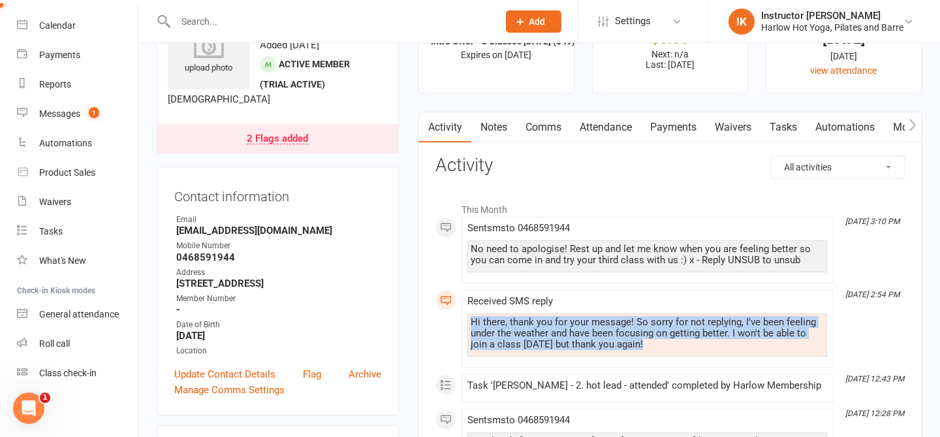
click at [498, 124] on link "Notes" at bounding box center [493, 127] width 45 height 30
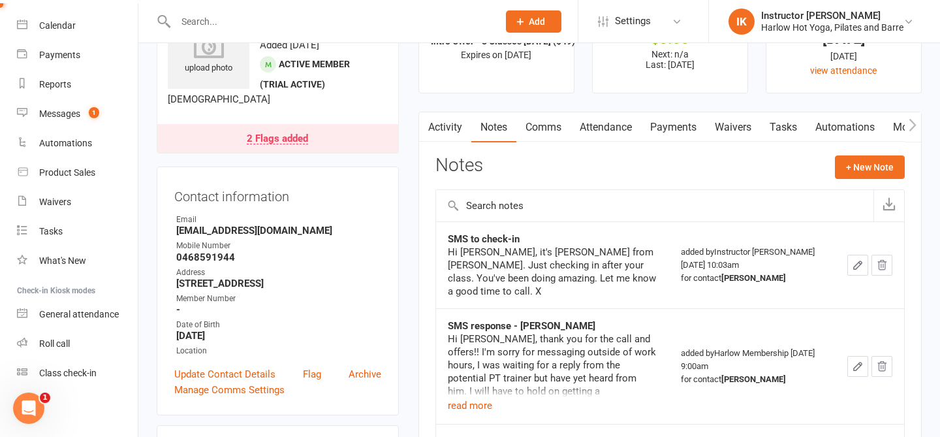
click at [451, 118] on link "Activity" at bounding box center [445, 127] width 52 height 30
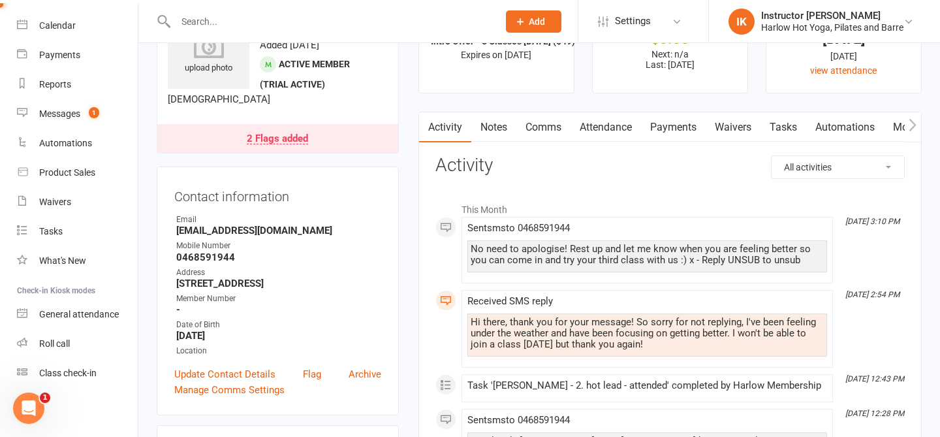
click at [543, 334] on div "Hi there, thank you for your message! So sorry for not replying, I've been feel…" at bounding box center [647, 333] width 353 height 33
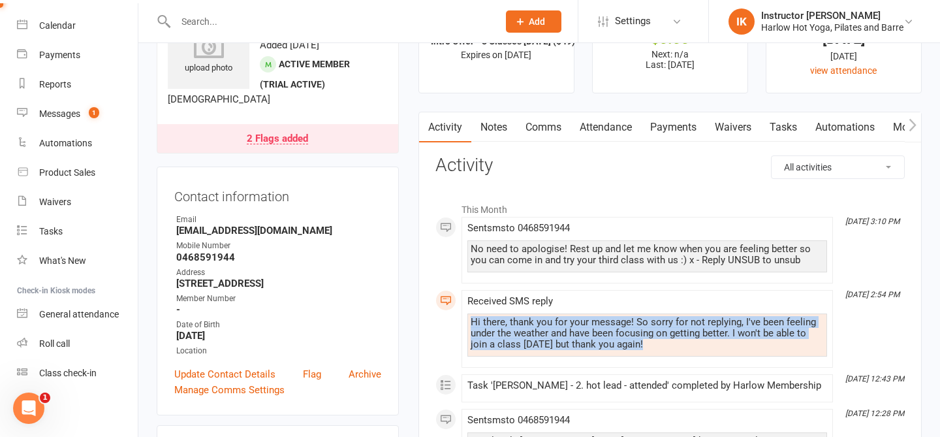
click at [543, 334] on div "Hi there, thank you for your message! So sorry for not replying, I've been feel…" at bounding box center [647, 333] width 353 height 33
copy div "Hi there, thank you for your message! So sorry for not replying, I've been feel…"
click at [495, 125] on link "Notes" at bounding box center [493, 127] width 45 height 30
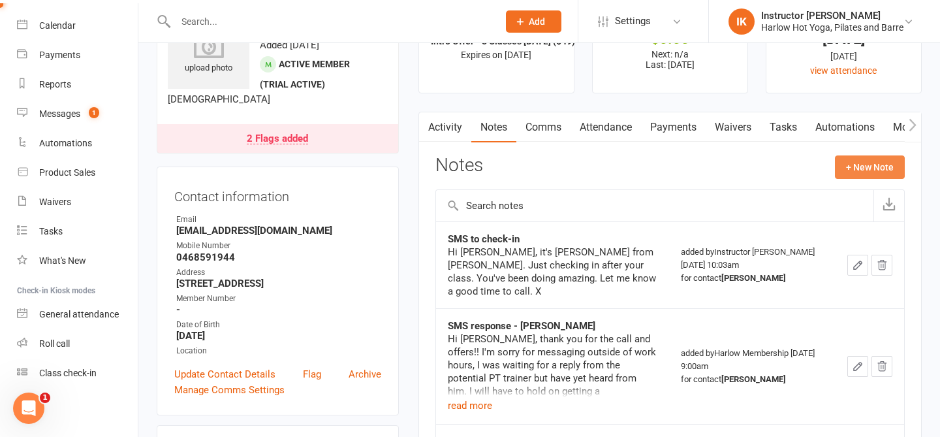
click at [866, 162] on button "+ New Note" at bounding box center [870, 167] width 70 height 24
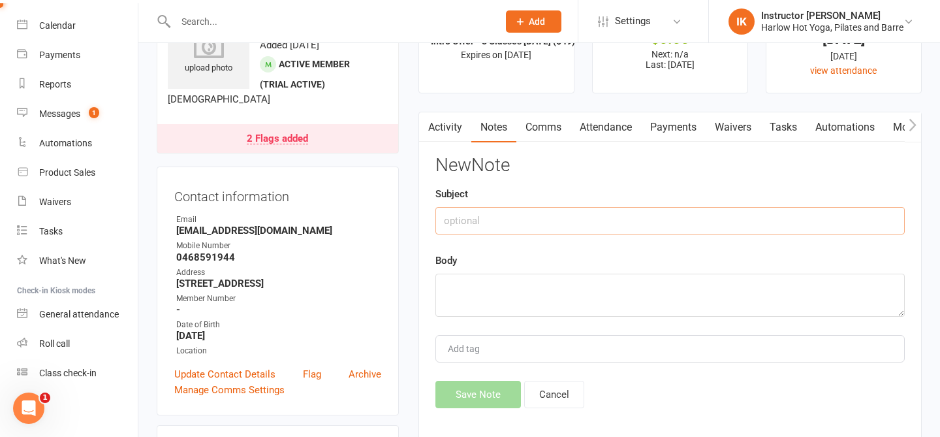
click at [525, 225] on input "text" at bounding box center [670, 220] width 469 height 27
type input "SMS response"
click at [504, 292] on textarea at bounding box center [670, 295] width 469 height 43
paste textarea "Hi there, thank you for your message! So sorry for not replying, I've been feel…"
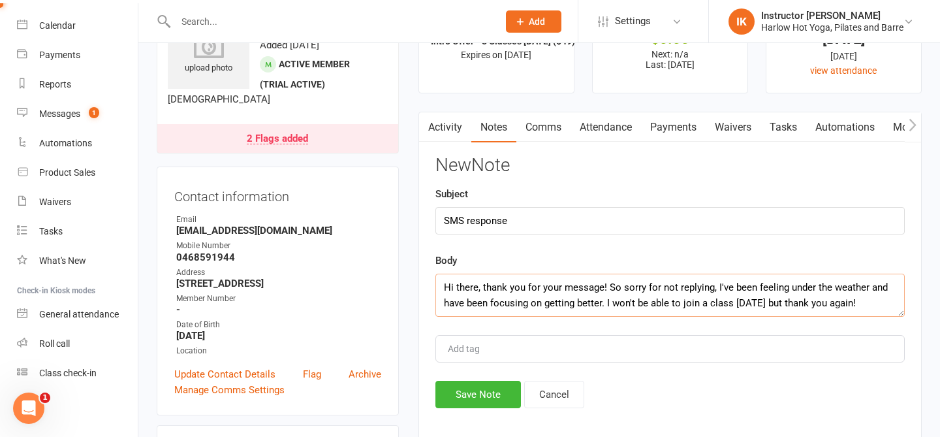
scroll to position [8, 0]
type textarea "Hi there, thank you for your message! So sorry for not replying, I've been feel…"
click at [482, 385] on button "Save Note" at bounding box center [479, 394] width 86 height 27
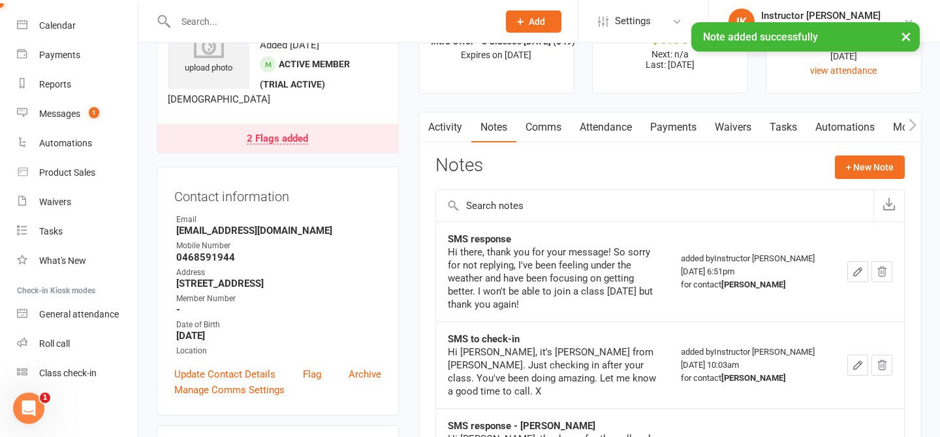
scroll to position [136, 0]
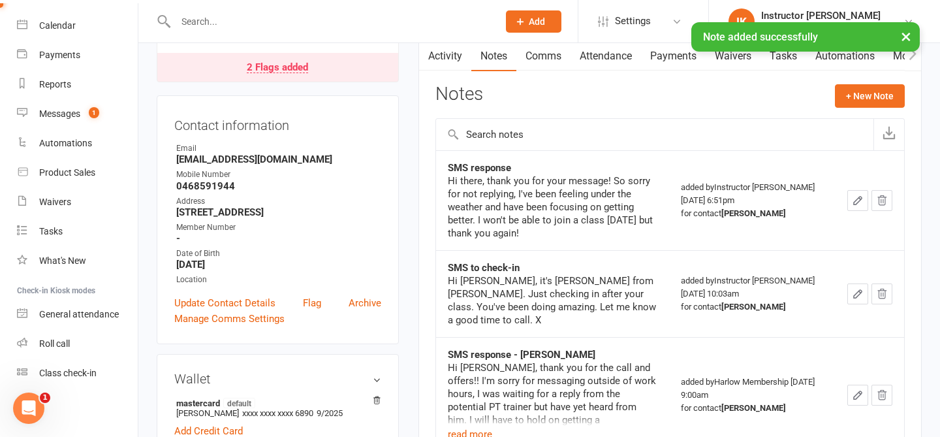
click at [445, 59] on link "Activity" at bounding box center [445, 56] width 52 height 30
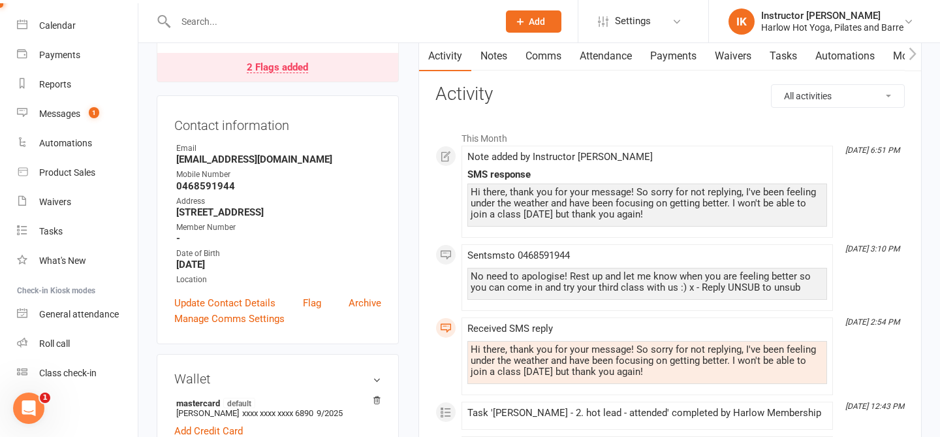
click at [503, 280] on div "No need to apologise! Rest up and let me know when you are feeling better so yo…" at bounding box center [647, 282] width 353 height 22
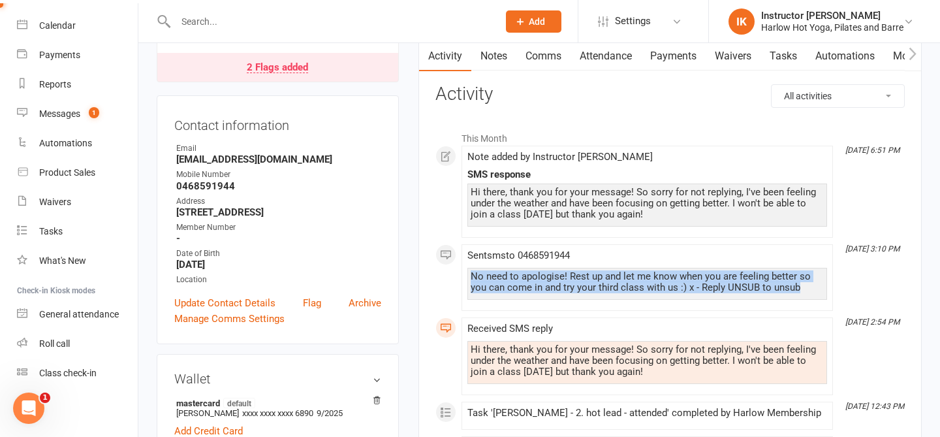
click at [503, 280] on div "No need to apologise! Rest up and let me know when you are feeling better so yo…" at bounding box center [647, 282] width 353 height 22
copy div "No need to apologise! Rest up and let me know when you are feeling better so yo…"
click at [494, 57] on link "Notes" at bounding box center [493, 56] width 45 height 30
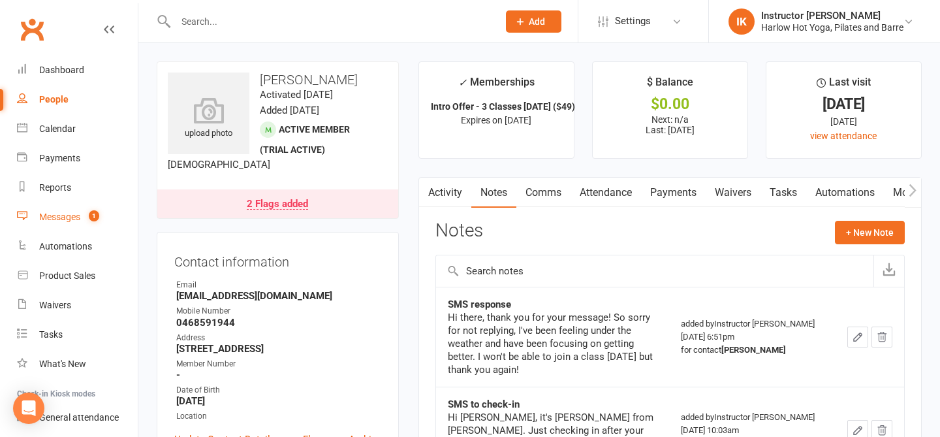
click at [76, 229] on link "Messages 1" at bounding box center [77, 216] width 121 height 29
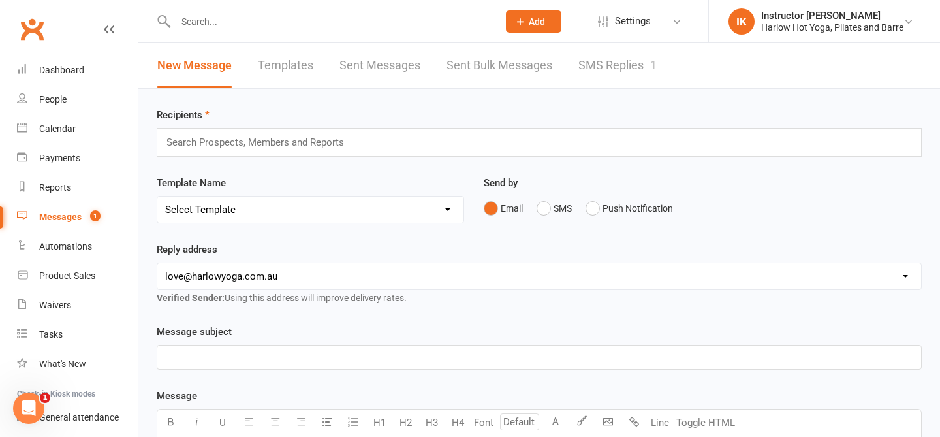
click at [618, 67] on link "SMS Replies 1" at bounding box center [618, 65] width 78 height 45
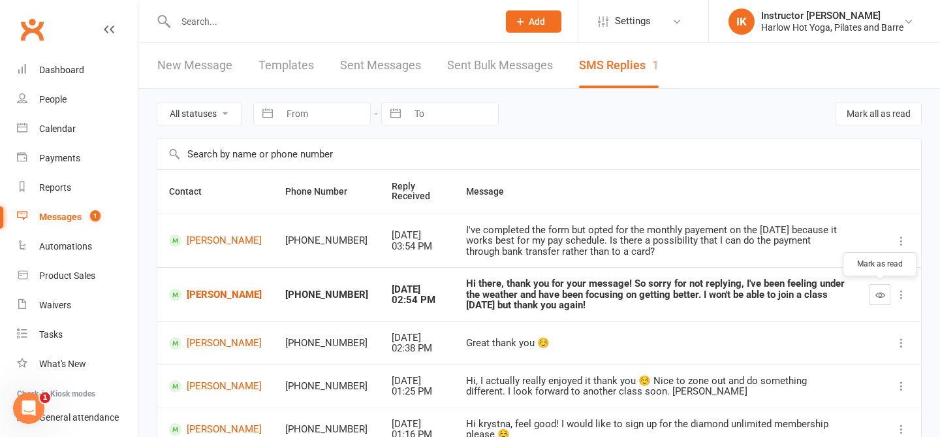
click at [878, 300] on button "button" at bounding box center [880, 294] width 21 height 21
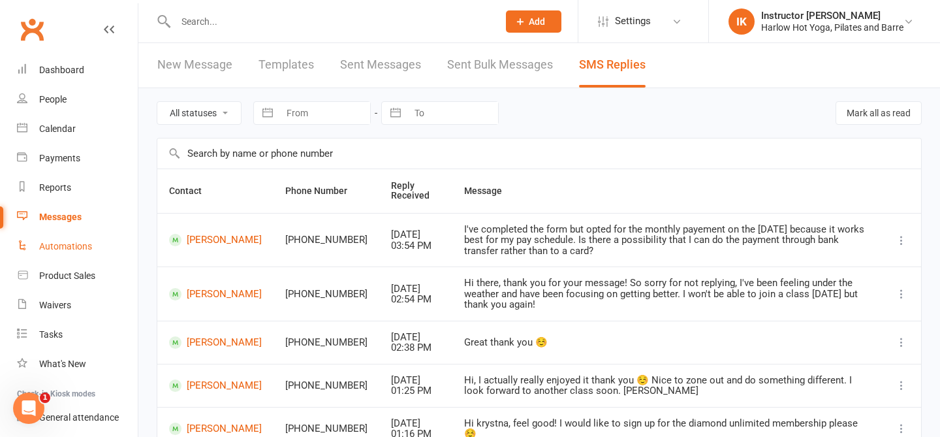
scroll to position [103, 0]
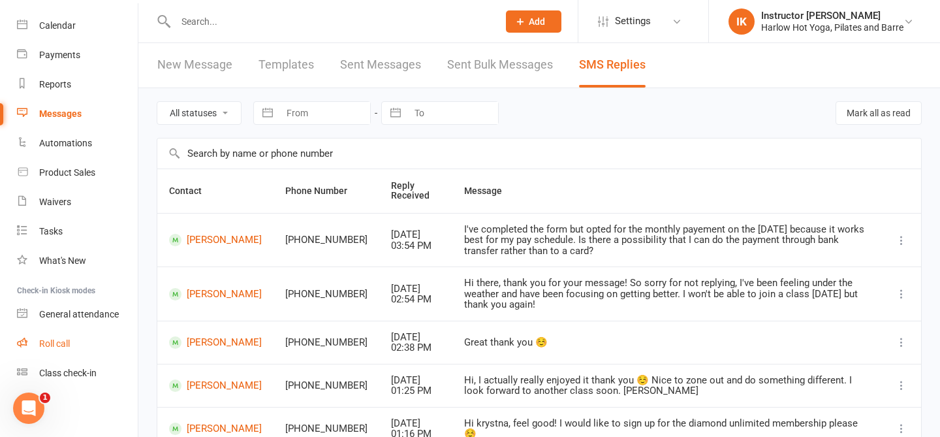
click at [54, 345] on div "Roll call" at bounding box center [54, 343] width 31 height 10
